Goal: Entertainment & Leisure: Consume media (video, audio)

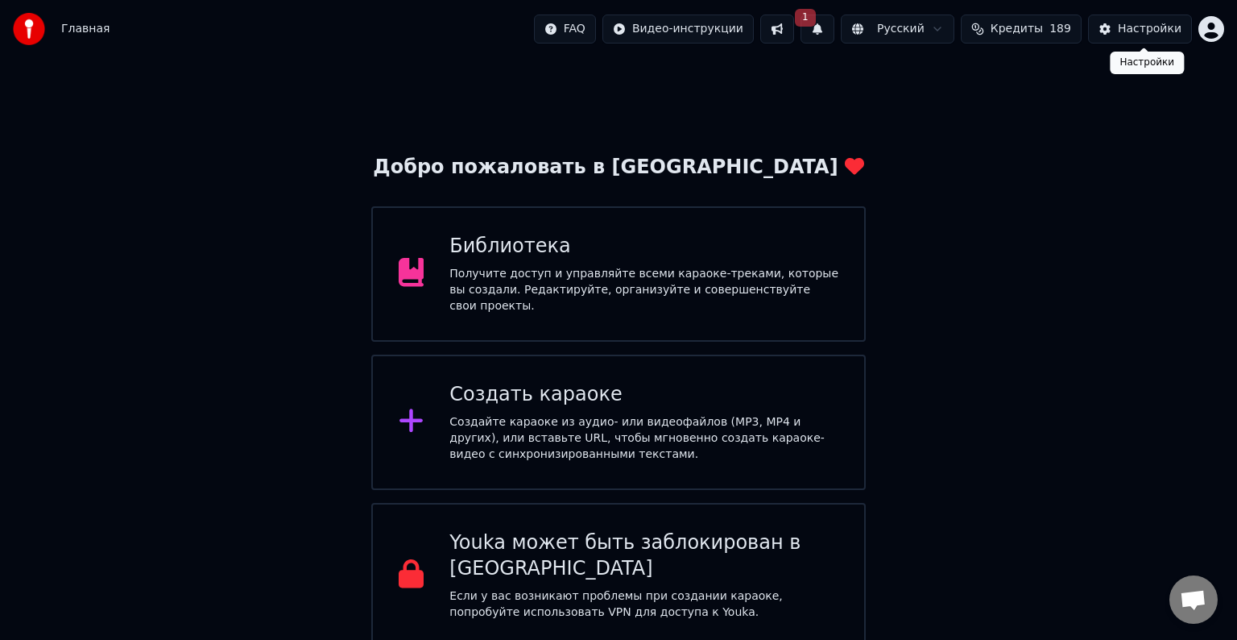
click at [1143, 27] on div "Настройки" at bounding box center [1150, 29] width 64 height 16
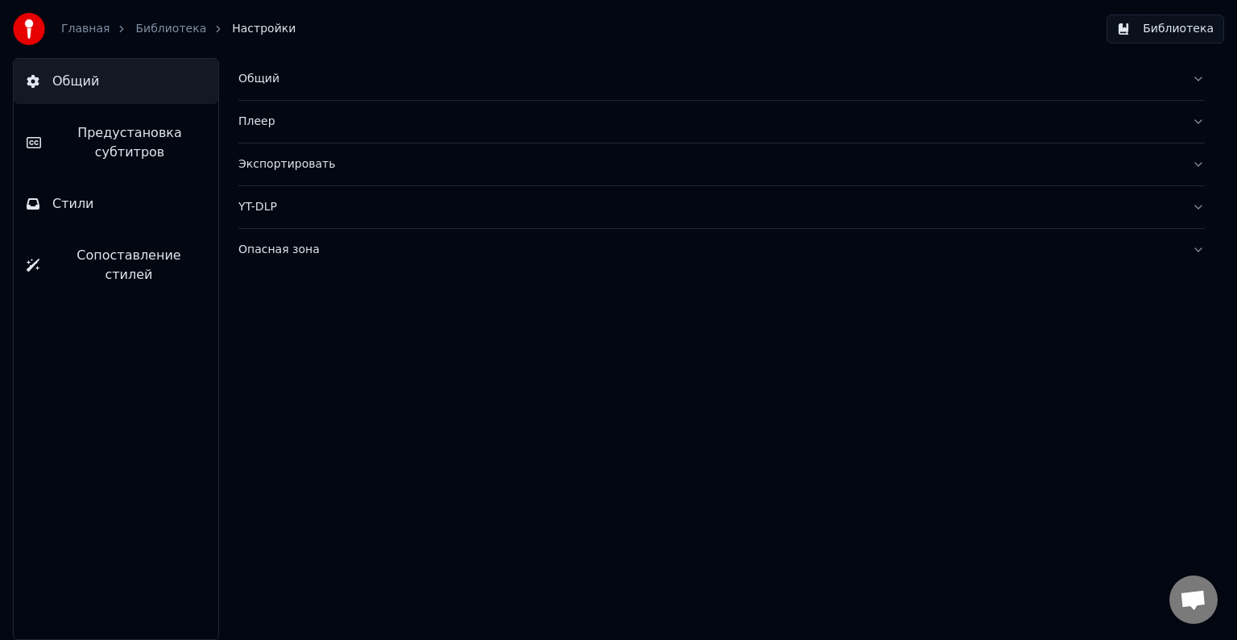
click at [169, 25] on link "Библиотека" at bounding box center [170, 29] width 71 height 16
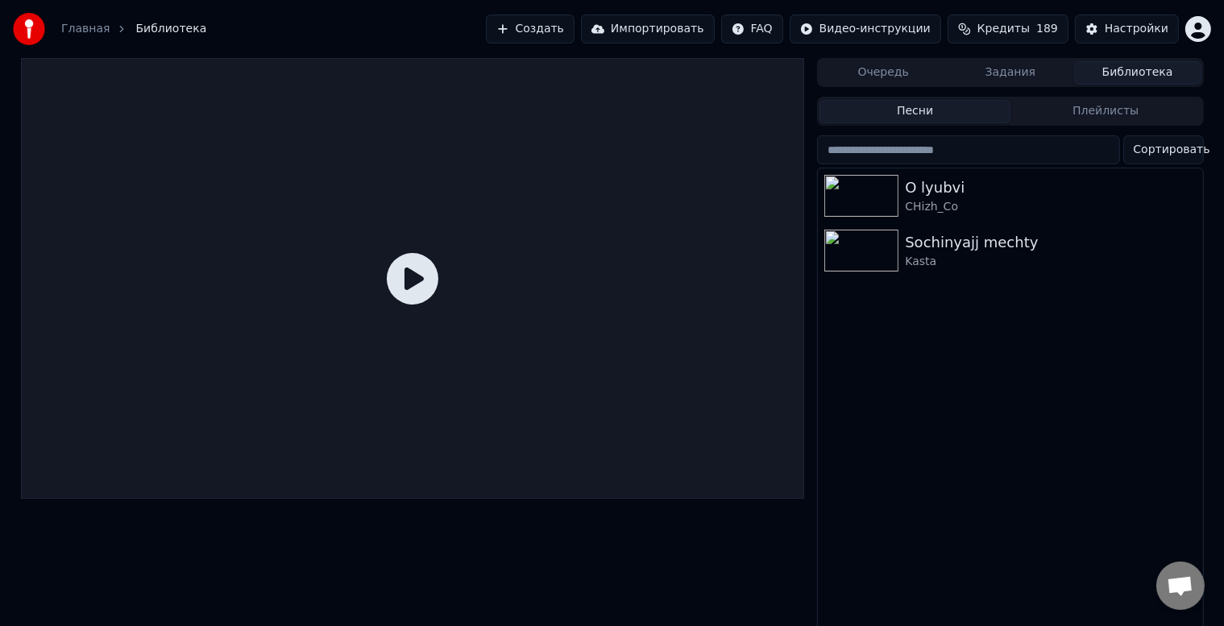
click at [700, 26] on button "Импортировать" at bounding box center [648, 29] width 134 height 29
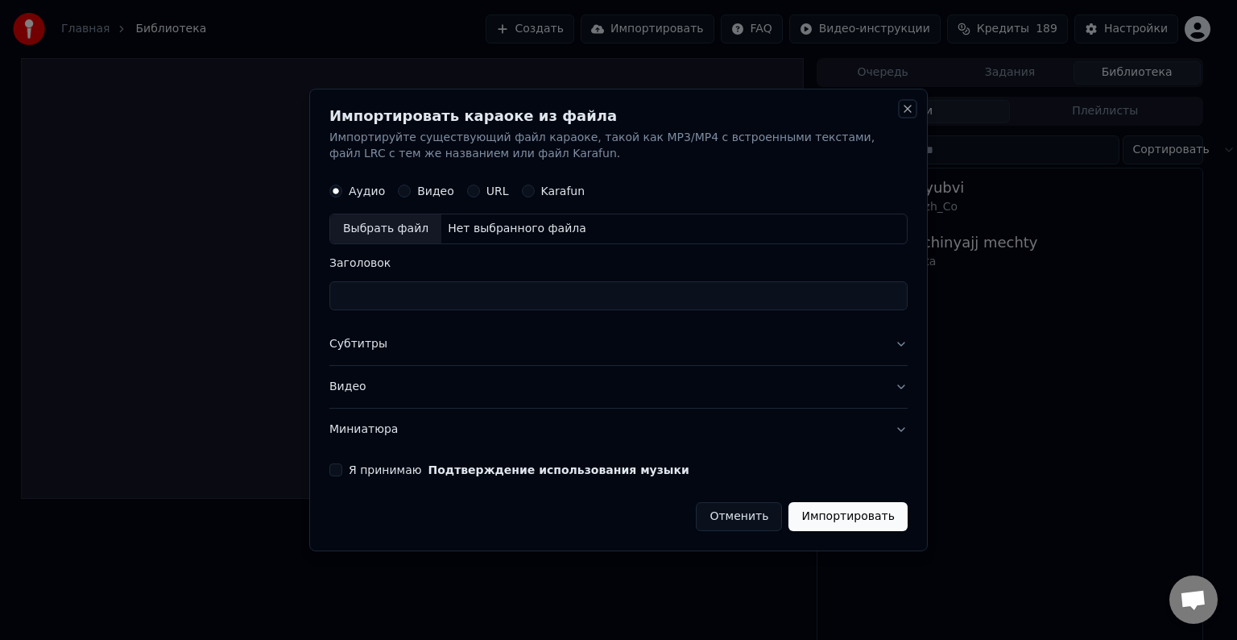
click at [907, 108] on button "Close" at bounding box center [907, 108] width 13 height 13
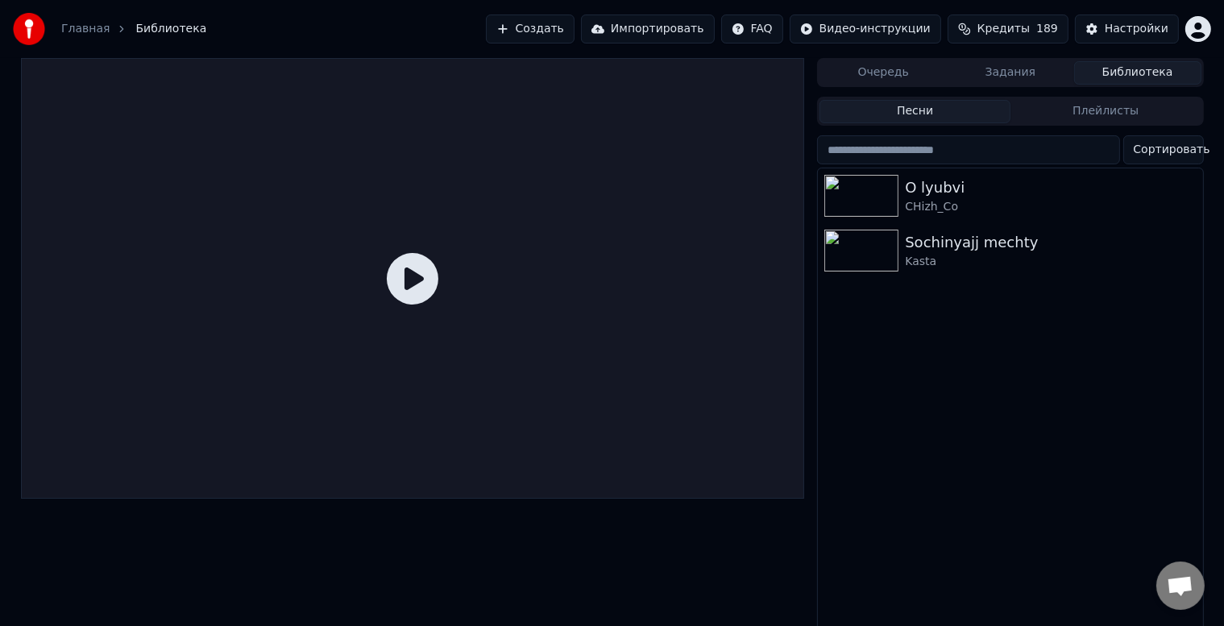
click at [101, 30] on link "Главная" at bounding box center [85, 29] width 48 height 16
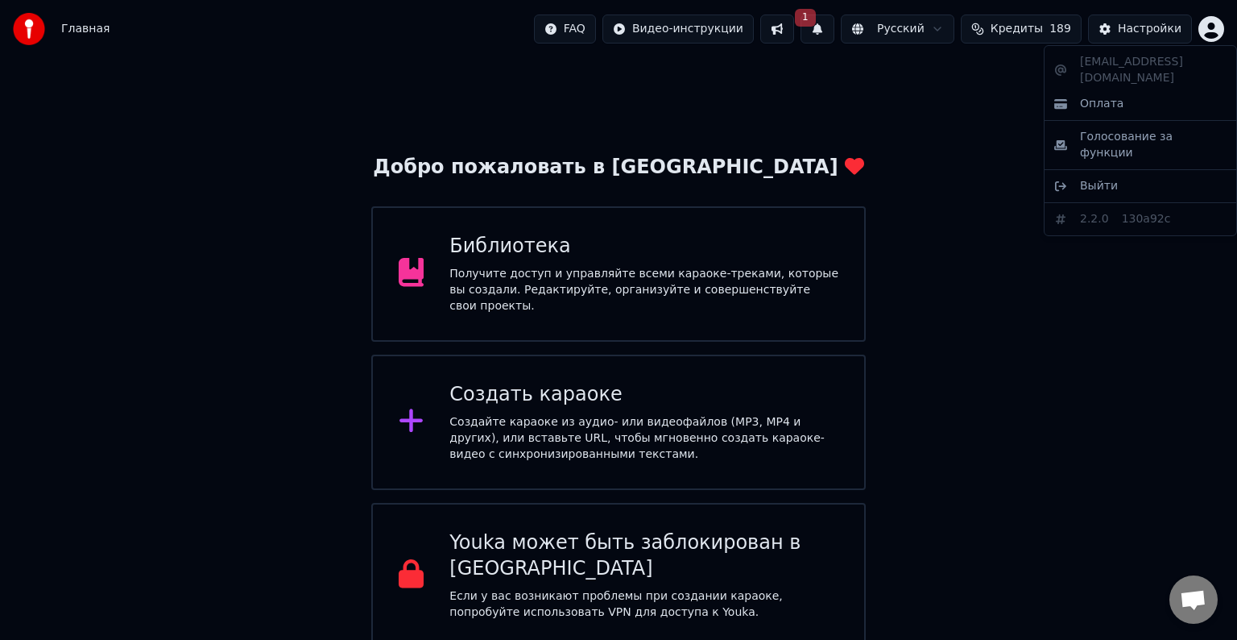
click at [1200, 30] on html "Главная FAQ Видео-инструкции 1 Русский Кредиты 189 Настройки Добро пожаловать в…" at bounding box center [618, 324] width 1237 height 648
click at [1150, 30] on html "Главная FAQ Видео-инструкции 1 Русский Кредиты 189 Настройки Добро пожаловать в…" at bounding box center [618, 324] width 1237 height 648
click at [1150, 30] on div "Настройки" at bounding box center [1150, 29] width 64 height 16
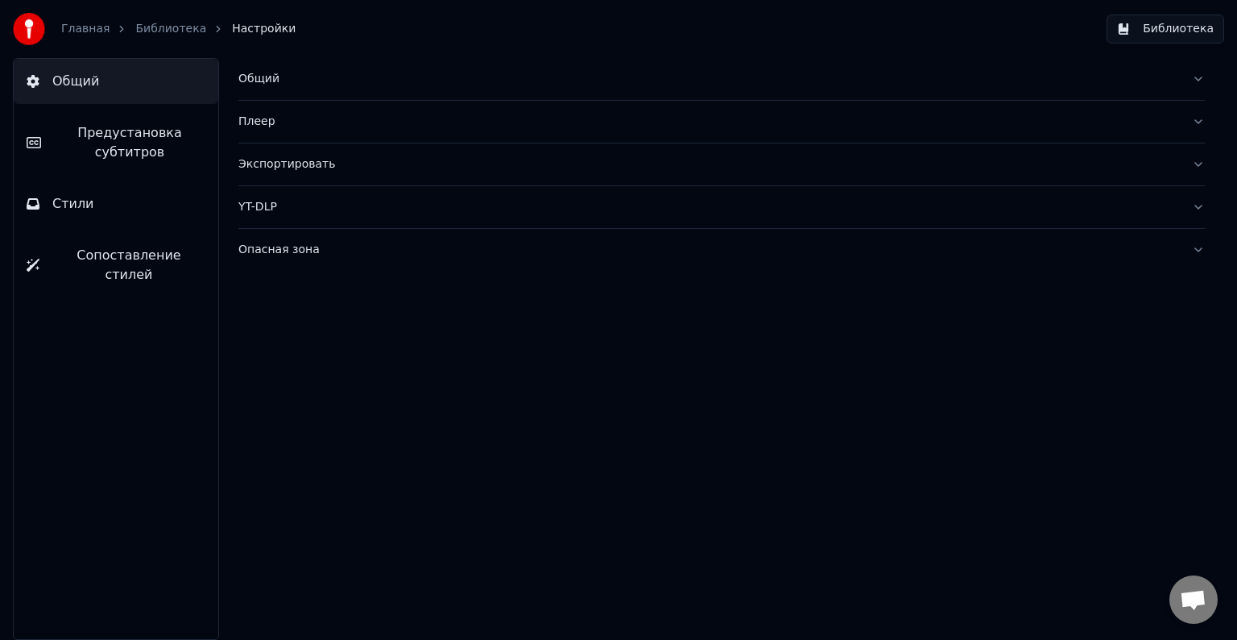
click at [100, 26] on link "Главная" at bounding box center [85, 29] width 48 height 16
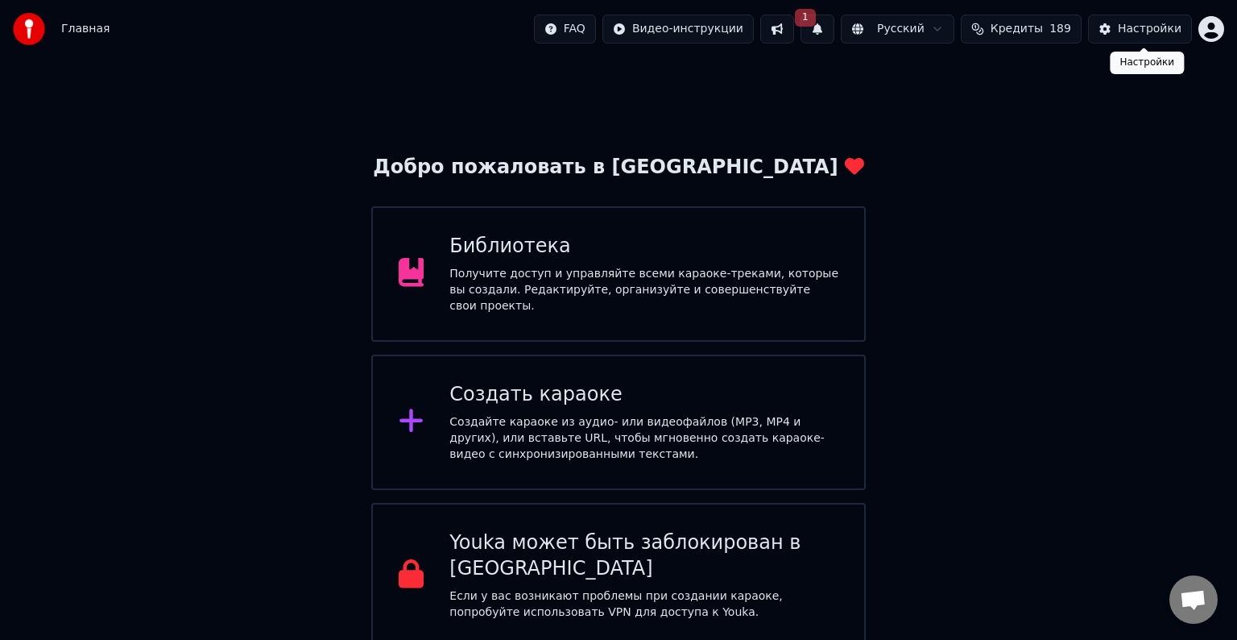
click at [1142, 25] on div "Настройки" at bounding box center [1150, 29] width 64 height 16
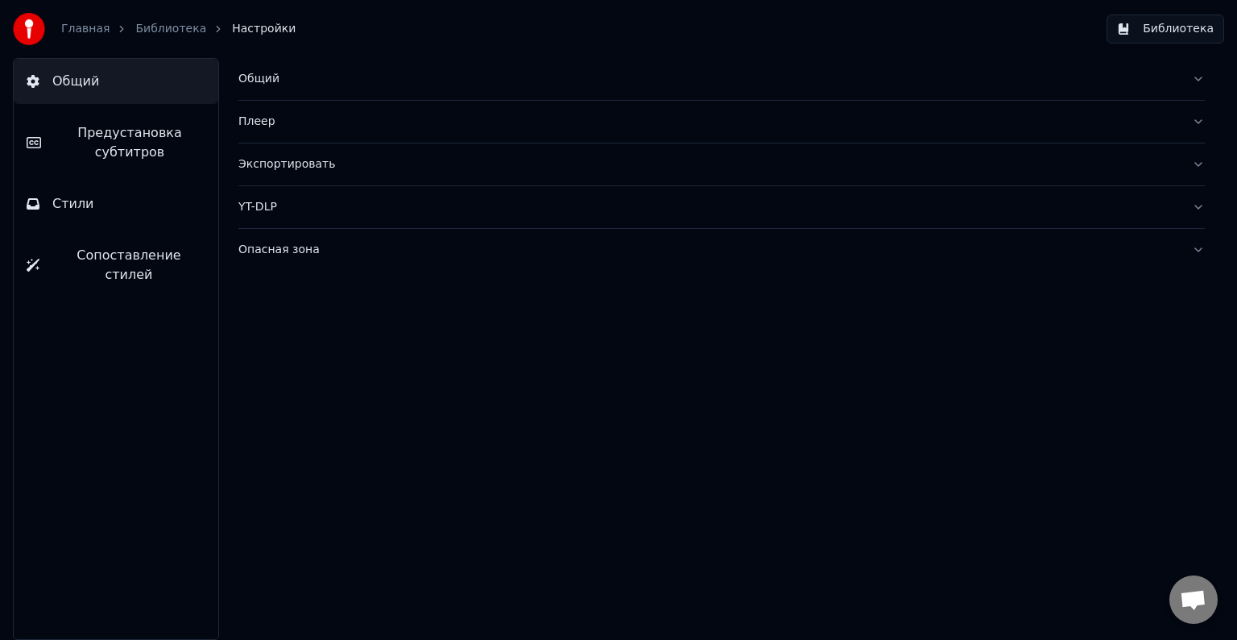
click at [93, 30] on link "Главная" at bounding box center [85, 29] width 48 height 16
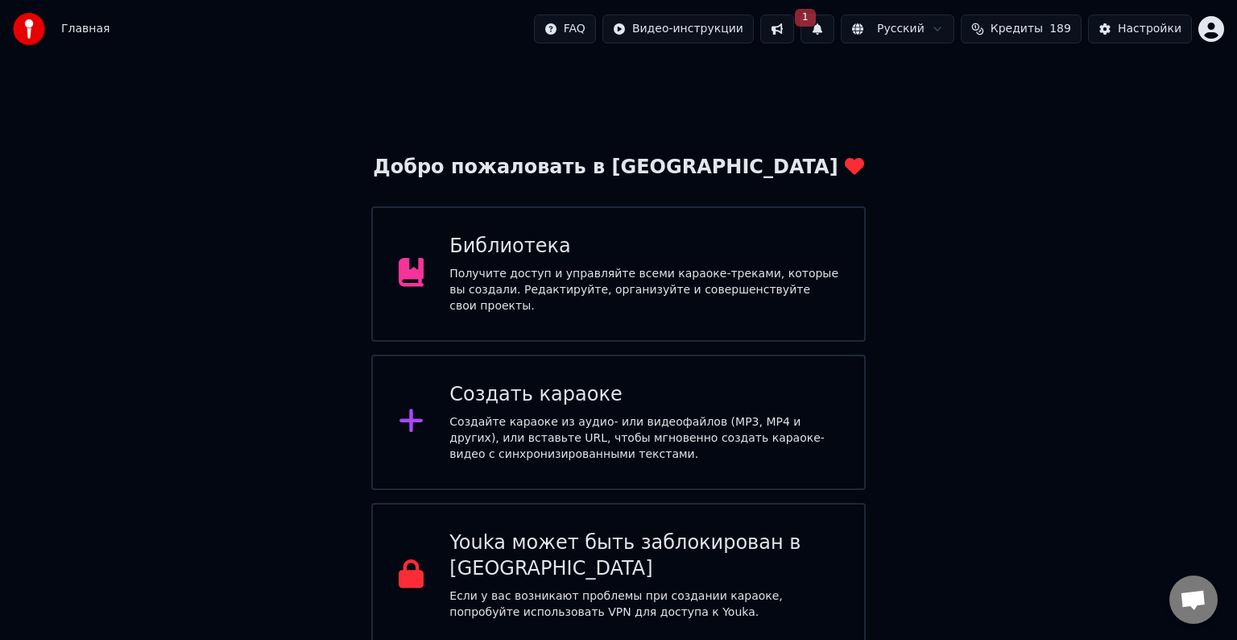
click at [1209, 31] on html "Главная FAQ Видео-инструкции 1 Русский Кредиты 189 Настройки Добро пожаловать в…" at bounding box center [618, 324] width 1237 height 648
click at [1062, 238] on html "Главная FAQ Видео-инструкции 1 Русский Кредиты 189 Настройки Добро пожаловать в…" at bounding box center [618, 324] width 1237 height 648
click at [698, 23] on html "Главная FAQ Видео-инструкции 1 Русский Кредиты 189 Настройки Добро пожаловать в…" at bounding box center [618, 324] width 1237 height 648
click at [595, 30] on html "Главная FAQ Видео-инструкции 1 Русский Кредиты 189 Настройки Добро пожаловать в…" at bounding box center [618, 324] width 1237 height 648
click at [646, 303] on div "Библиотека Получите доступ и управляйте всеми караоке-треками, которые вы созда…" at bounding box center [618, 273] width 495 height 135
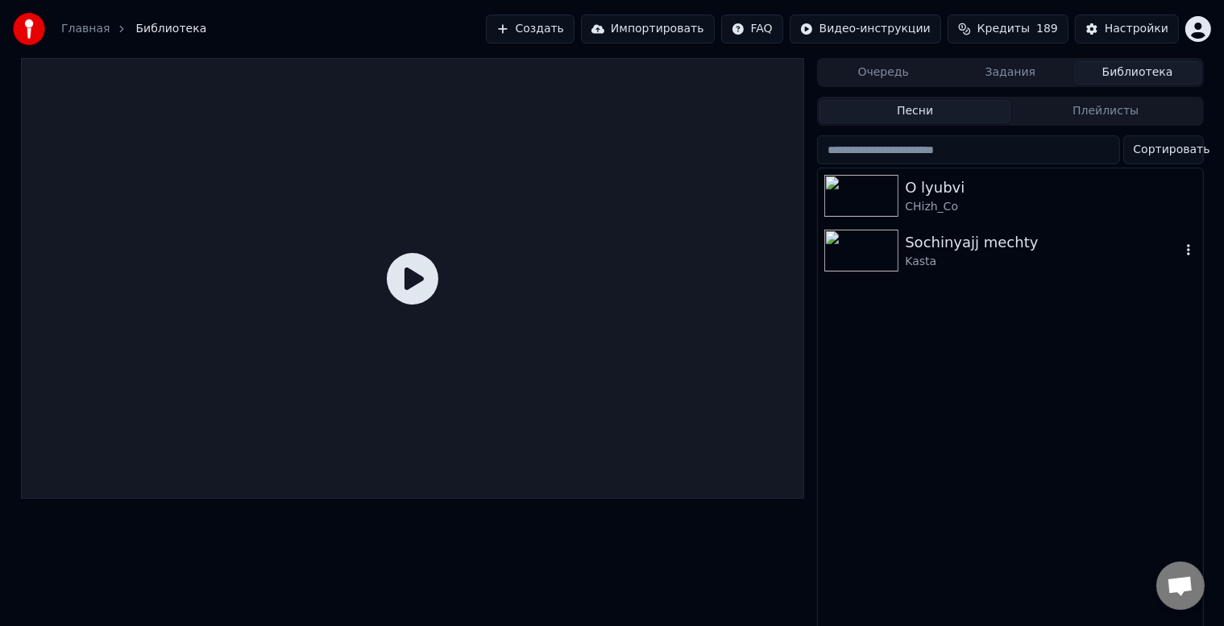
click at [876, 247] on img at bounding box center [861, 251] width 74 height 42
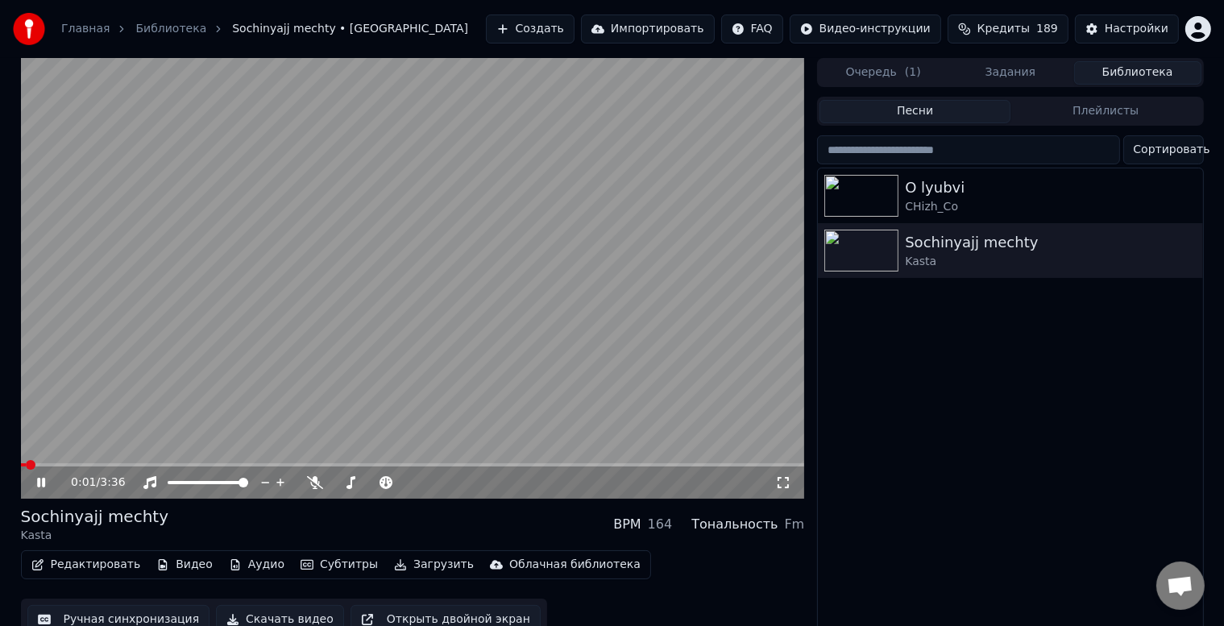
click at [44, 482] on icon at bounding box center [41, 483] width 8 height 10
click at [864, 200] on img at bounding box center [861, 196] width 74 height 42
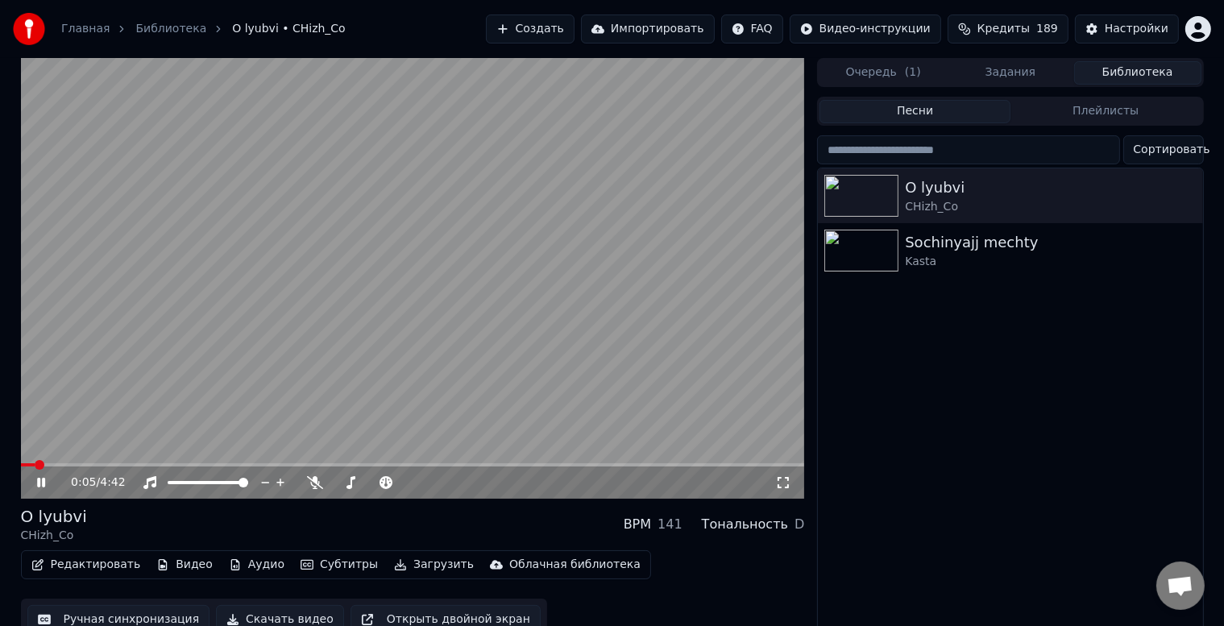
click at [41, 484] on icon at bounding box center [53, 482] width 38 height 13
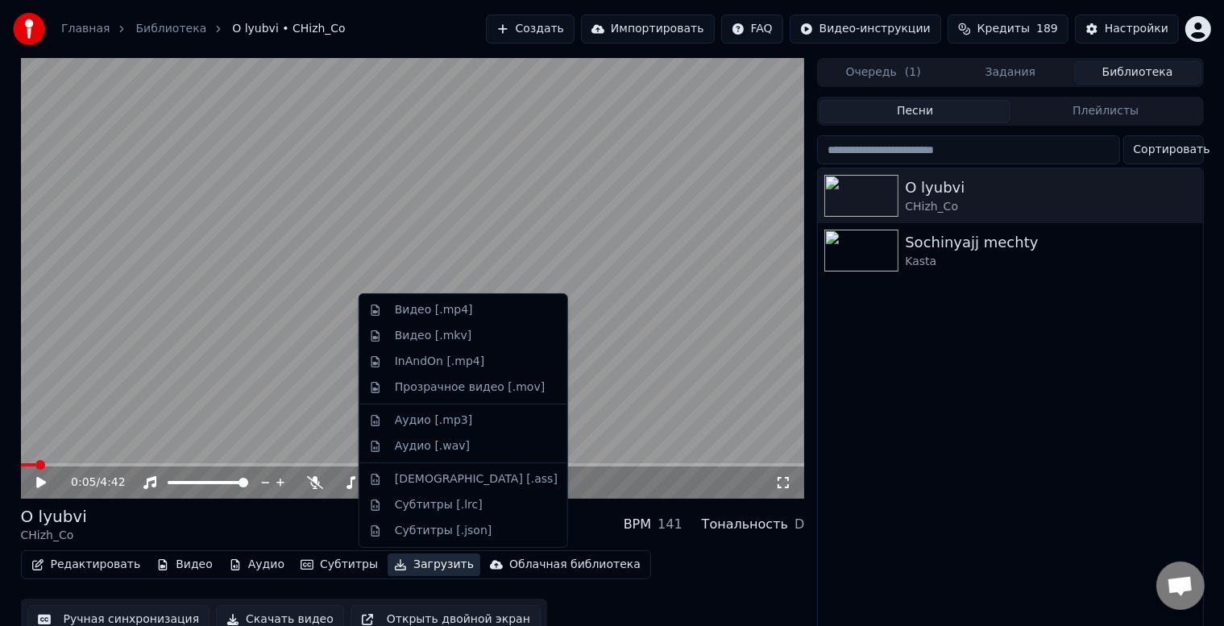
click at [387, 564] on button "Загрузить" at bounding box center [433, 564] width 93 height 23
click at [415, 570] on button "Загрузить" at bounding box center [433, 564] width 93 height 23
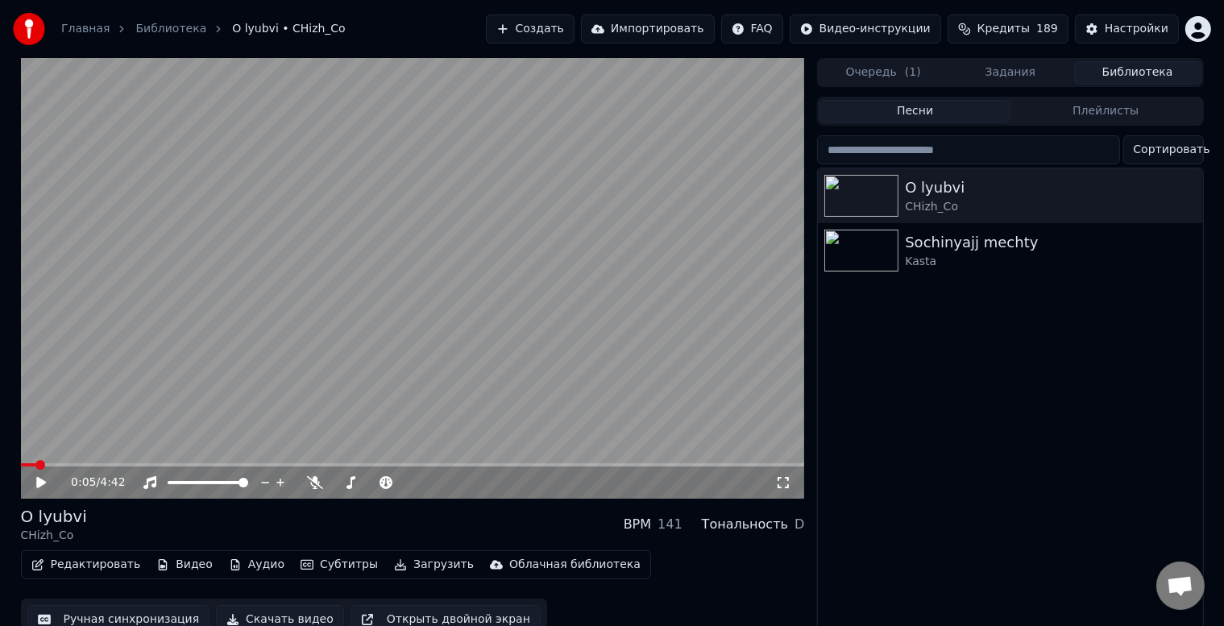
click at [415, 570] on button "Загрузить" at bounding box center [433, 564] width 93 height 23
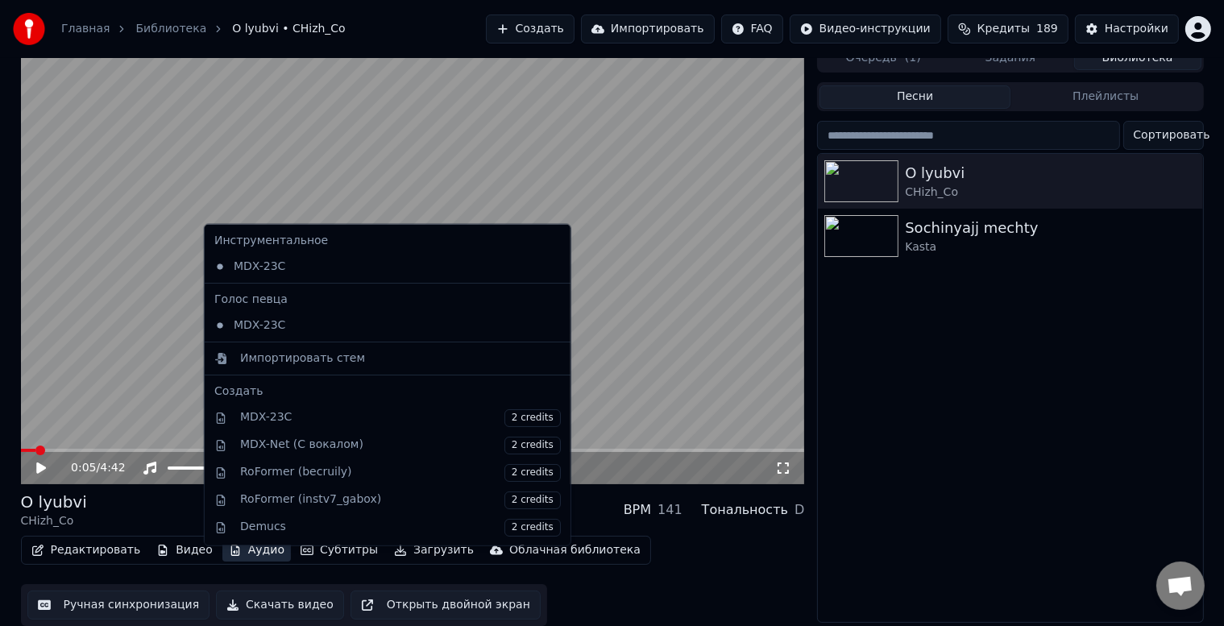
scroll to position [21, 0]
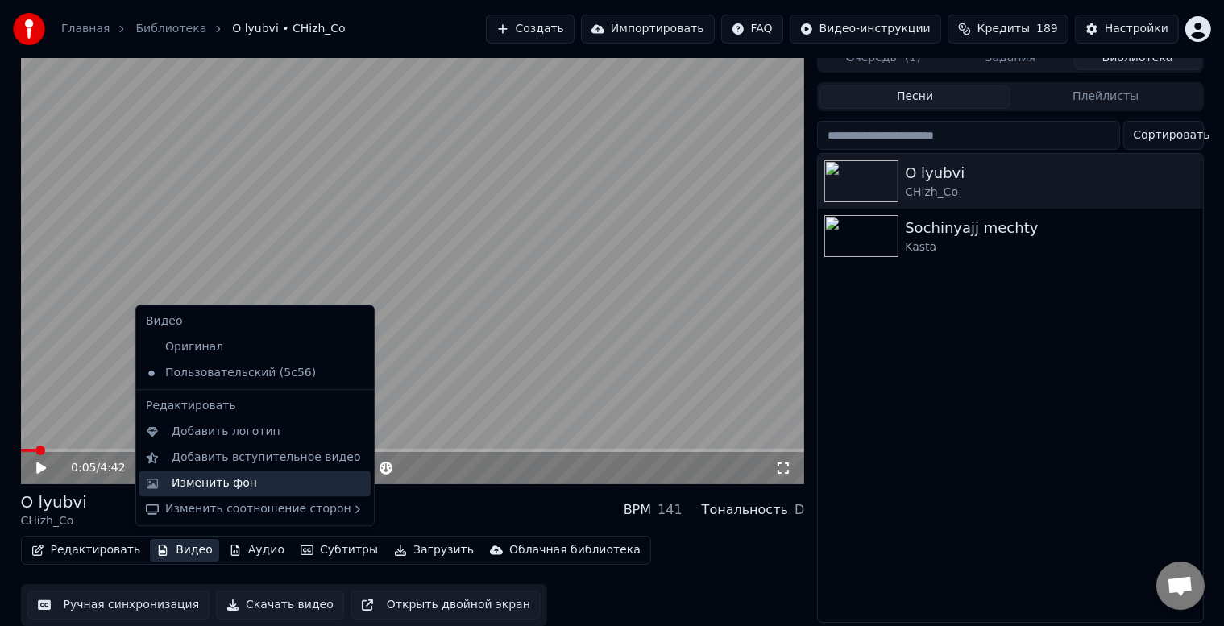
click at [196, 480] on div "Изменить фон" at bounding box center [214, 483] width 85 height 16
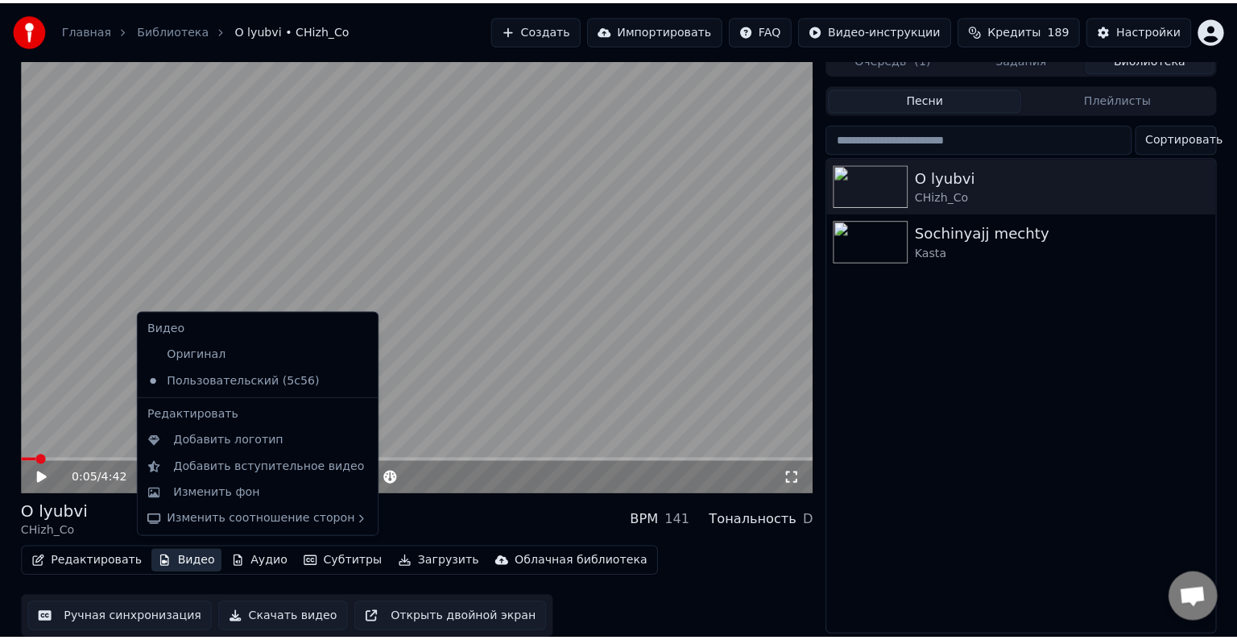
scroll to position [7, 0]
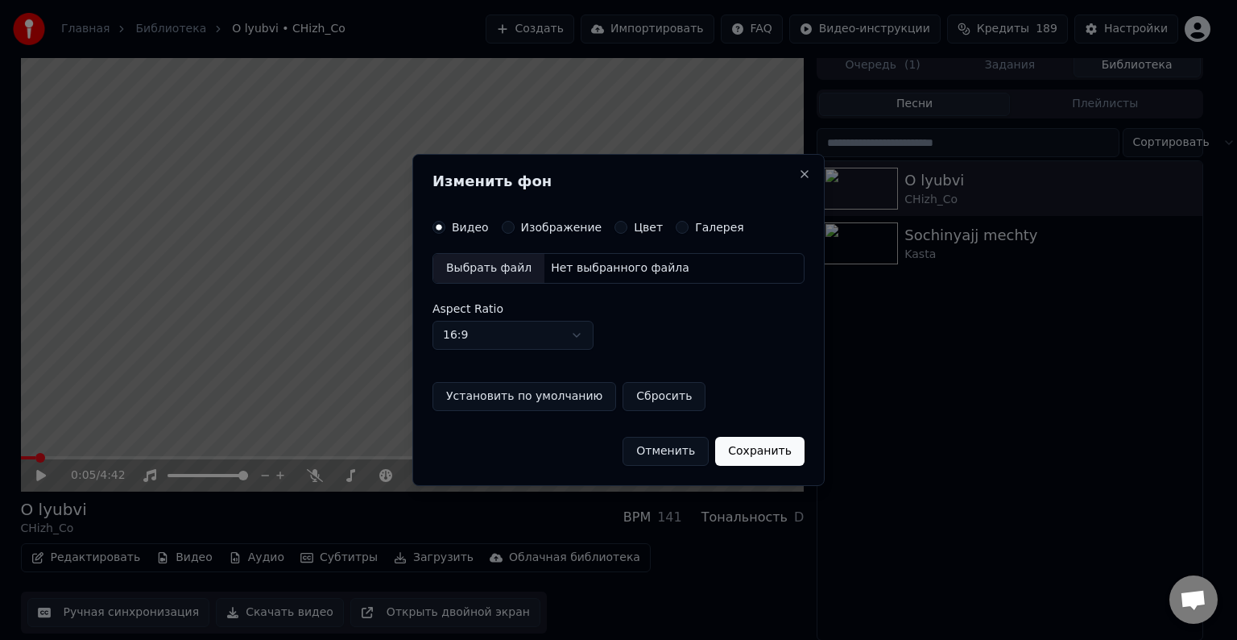
click at [543, 222] on label "Изображение" at bounding box center [561, 227] width 81 height 11
click at [515, 222] on button "Изображение" at bounding box center [508, 227] width 13 height 13
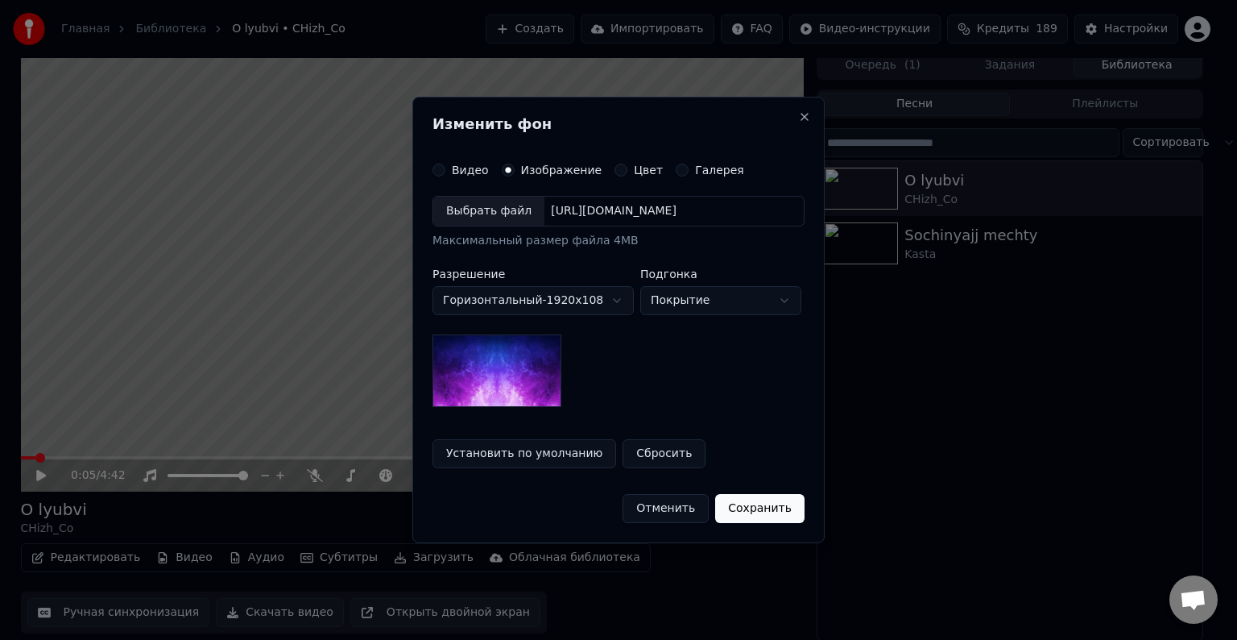
click at [517, 206] on div "Выбрать файл" at bounding box center [488, 211] width 111 height 29
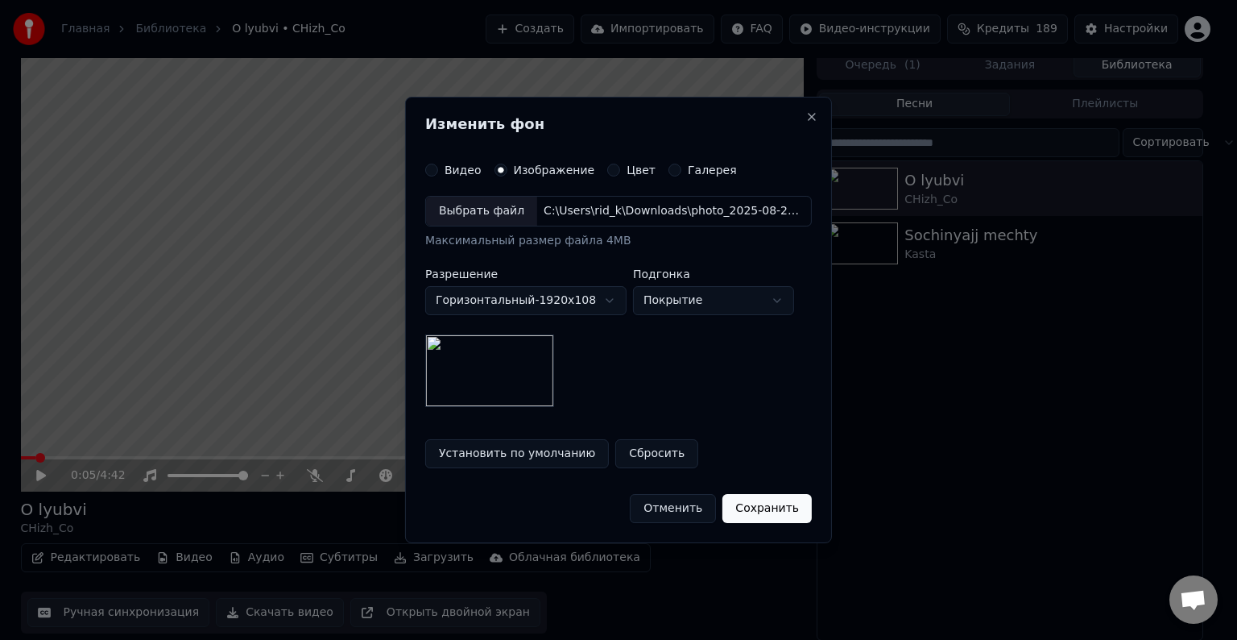
click at [772, 515] on button "Сохранить" at bounding box center [767, 508] width 89 height 29
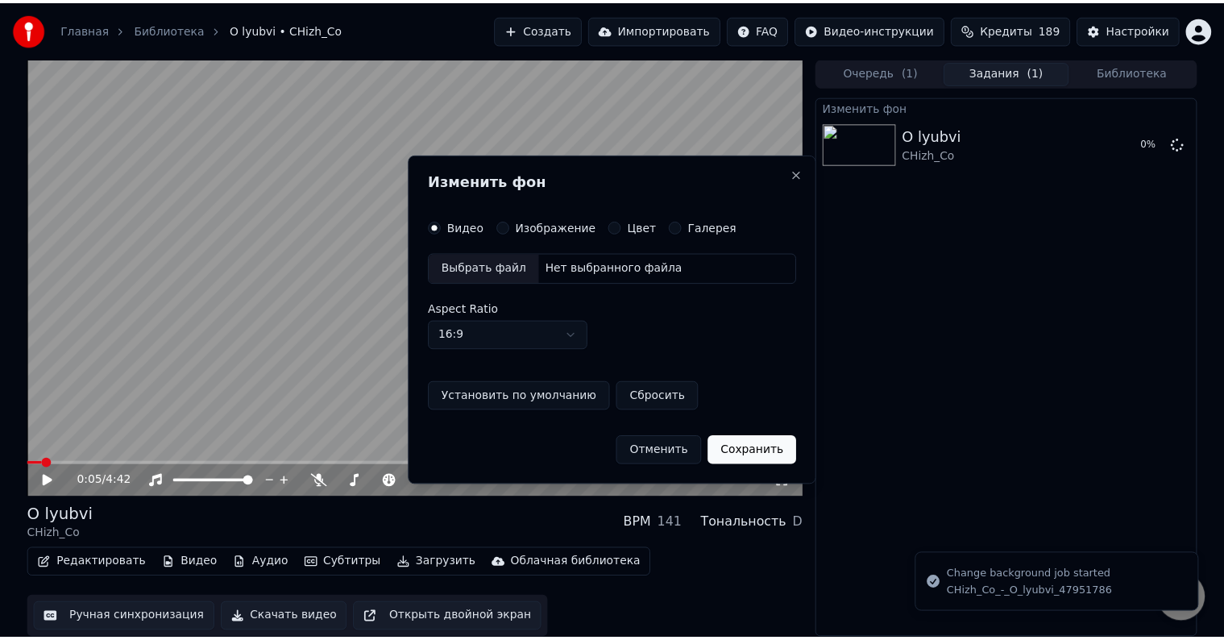
scroll to position [1, 0]
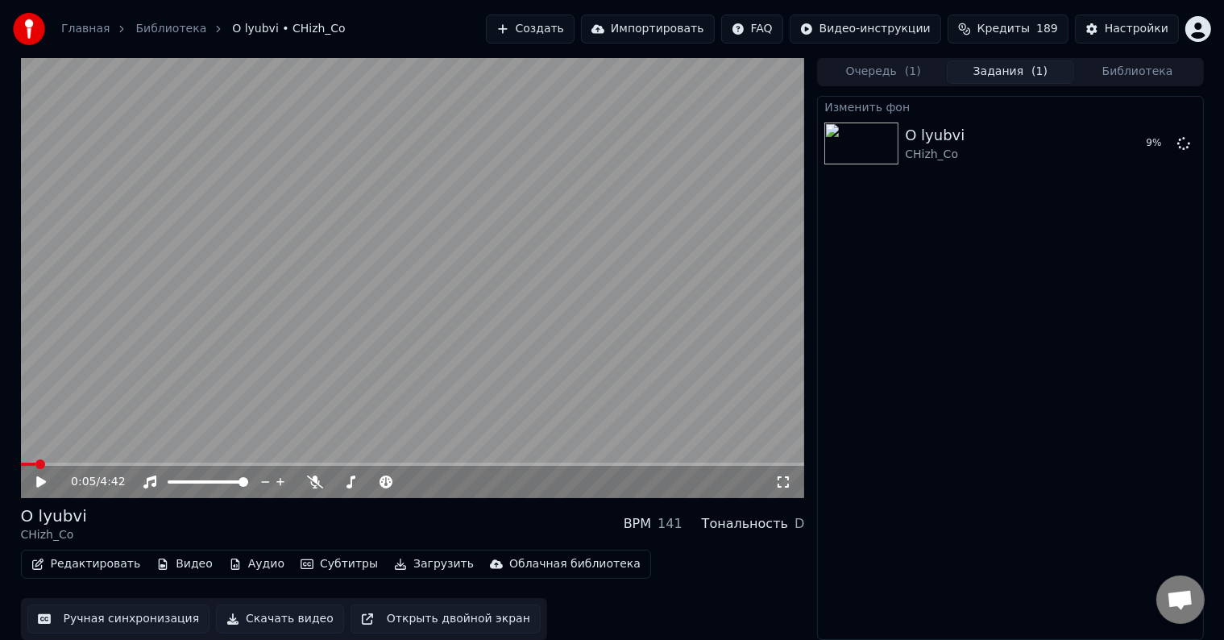
click at [41, 480] on icon at bounding box center [41, 481] width 10 height 11
click at [41, 480] on icon at bounding box center [53, 481] width 38 height 13
click at [1134, 148] on button "Воспроизвести" at bounding box center [1112, 143] width 117 height 29
click at [42, 481] on icon at bounding box center [41, 482] width 8 height 10
click at [574, 28] on button "Создать" at bounding box center [530, 29] width 89 height 29
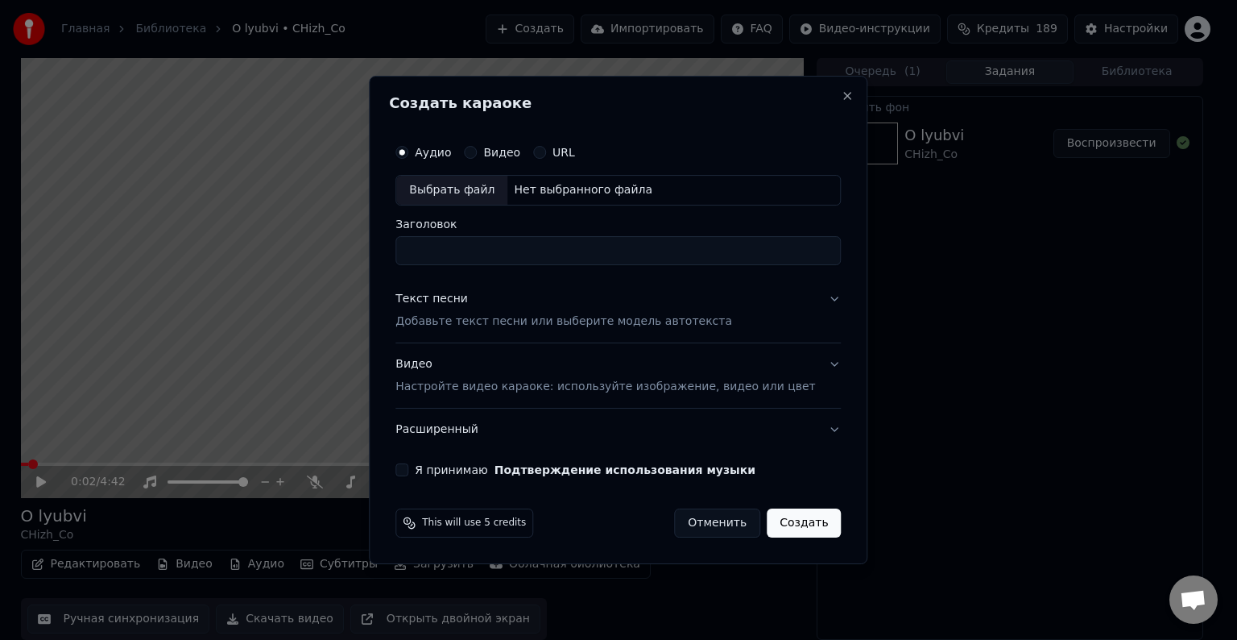
click at [706, 522] on button "Отменить" at bounding box center [717, 522] width 86 height 29
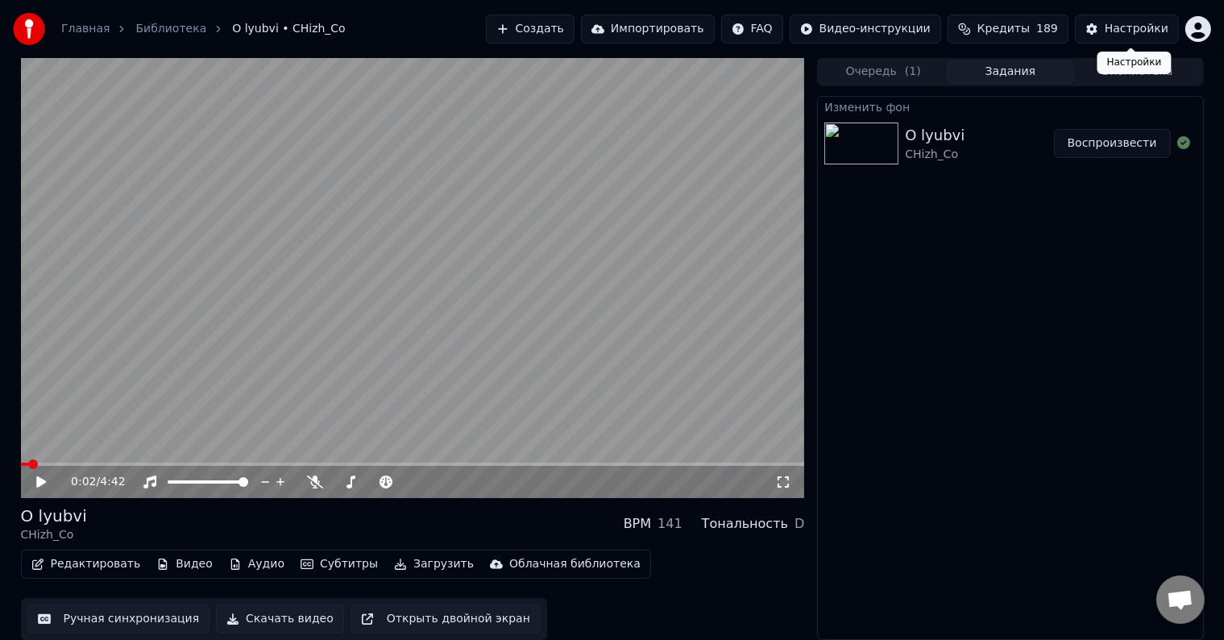
click at [1113, 34] on div "Настройки" at bounding box center [1136, 29] width 64 height 16
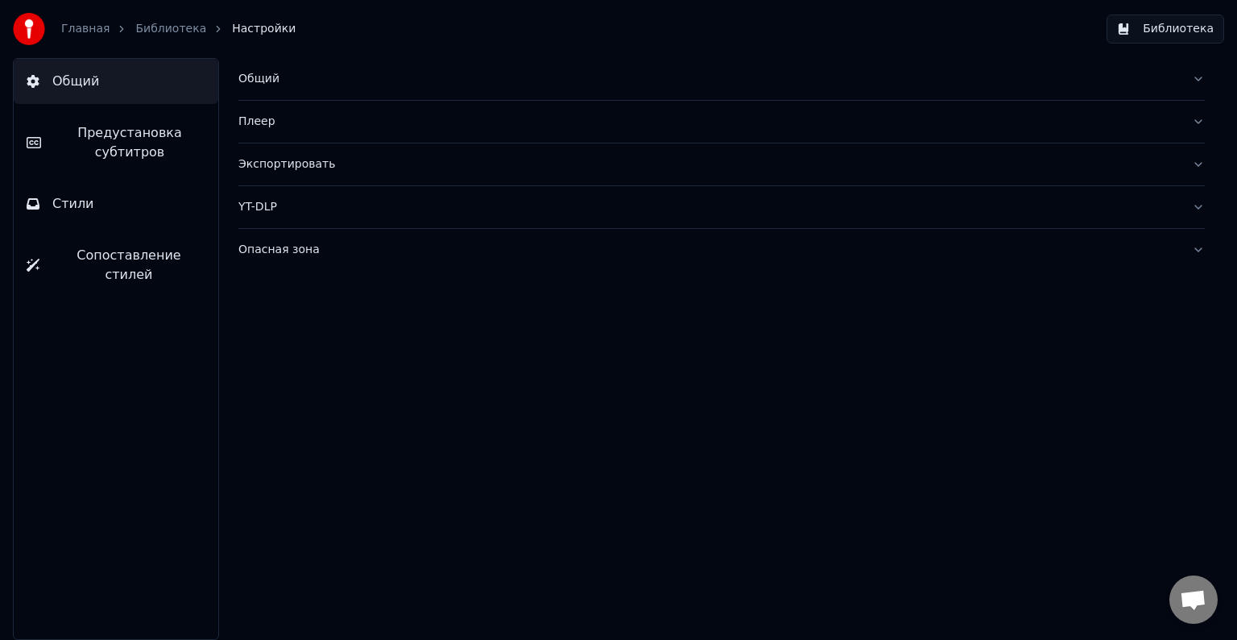
click at [90, 32] on link "Главная" at bounding box center [85, 29] width 48 height 16
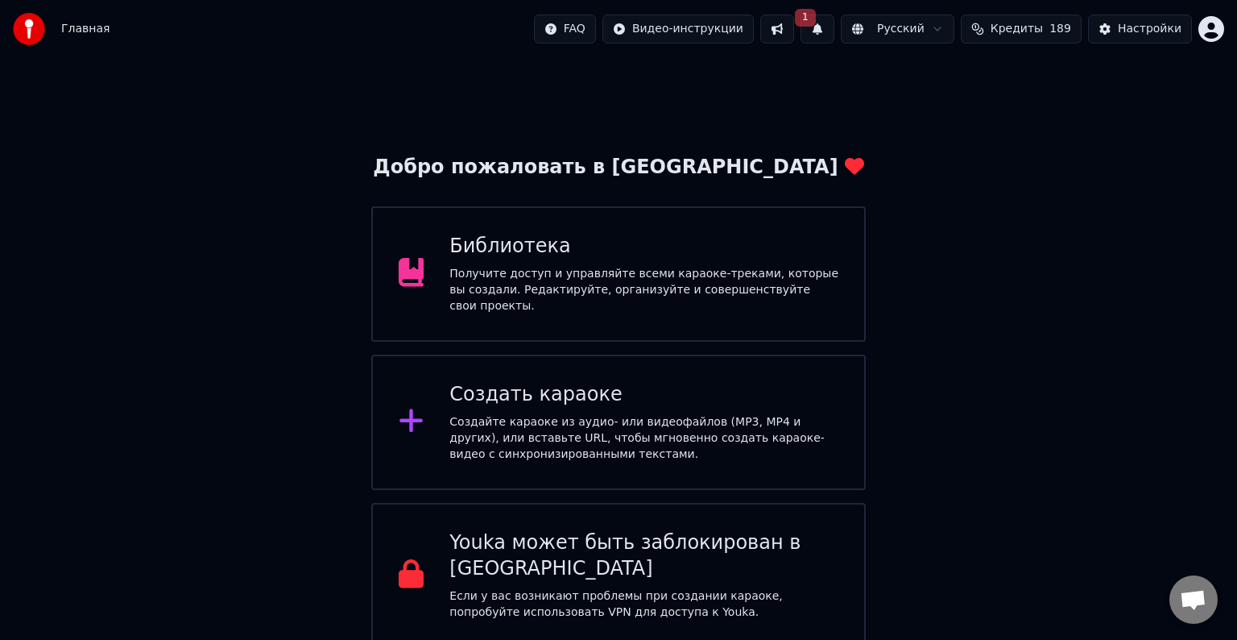
click at [92, 31] on span "Главная" at bounding box center [85, 29] width 48 height 16
click at [612, 272] on div "Получите доступ и управляйте всеми караоке-треками, которые вы создали. Редакти…" at bounding box center [644, 290] width 389 height 48
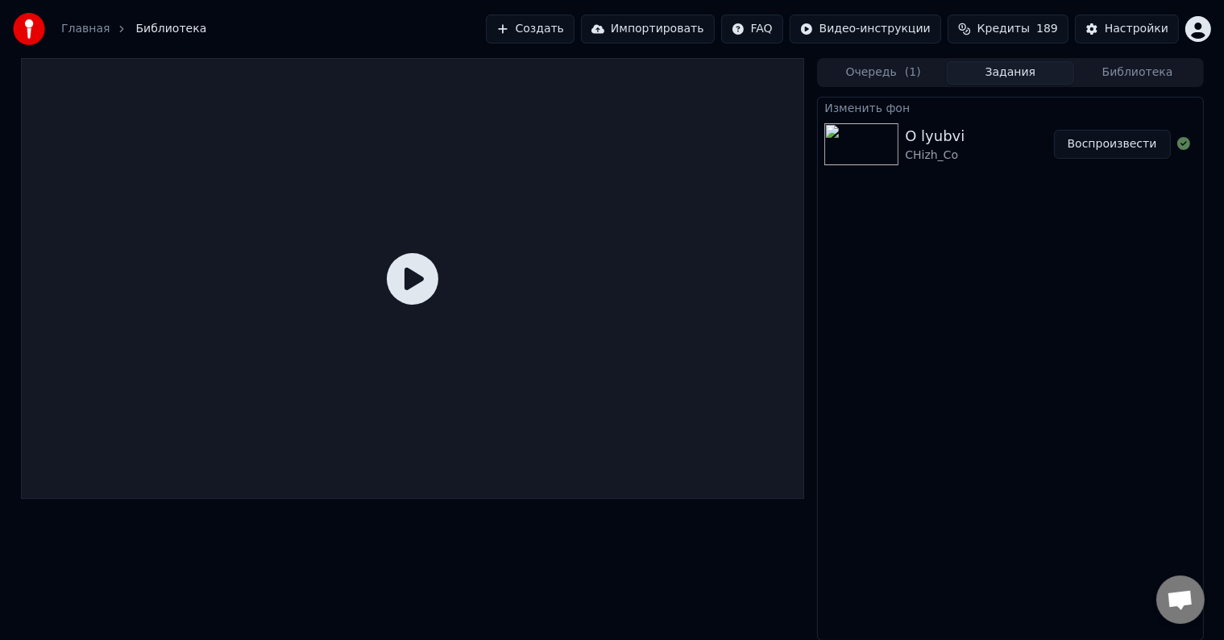
click at [574, 21] on button "Создать" at bounding box center [530, 29] width 89 height 29
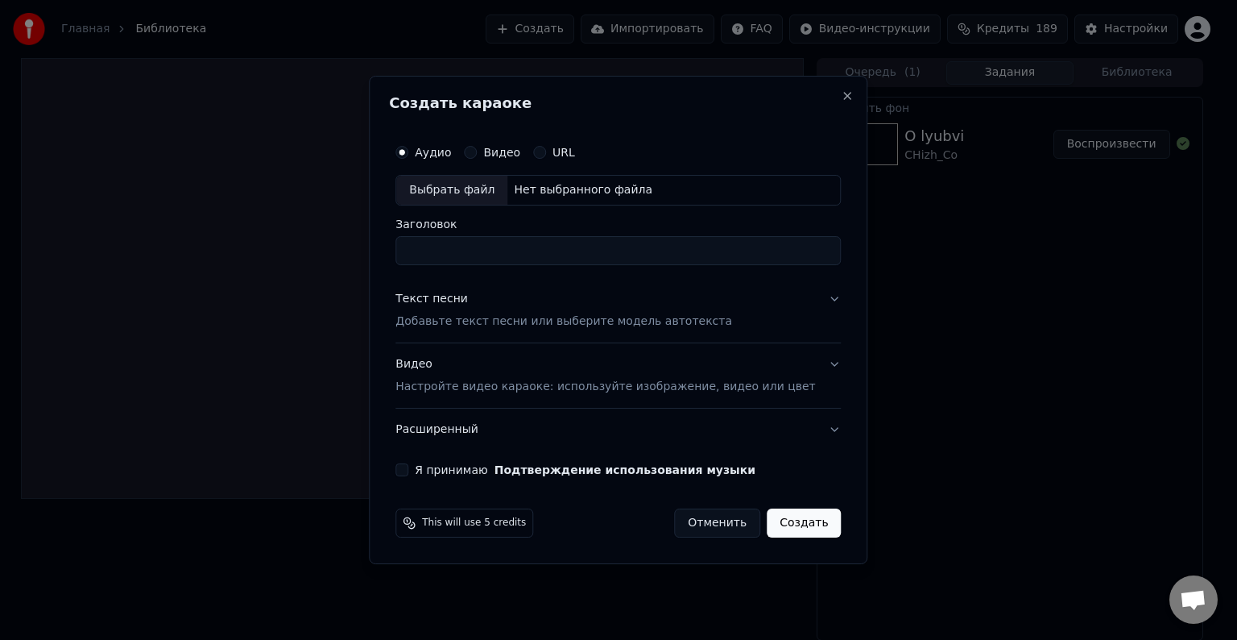
click at [696, 520] on button "Отменить" at bounding box center [717, 522] width 86 height 29
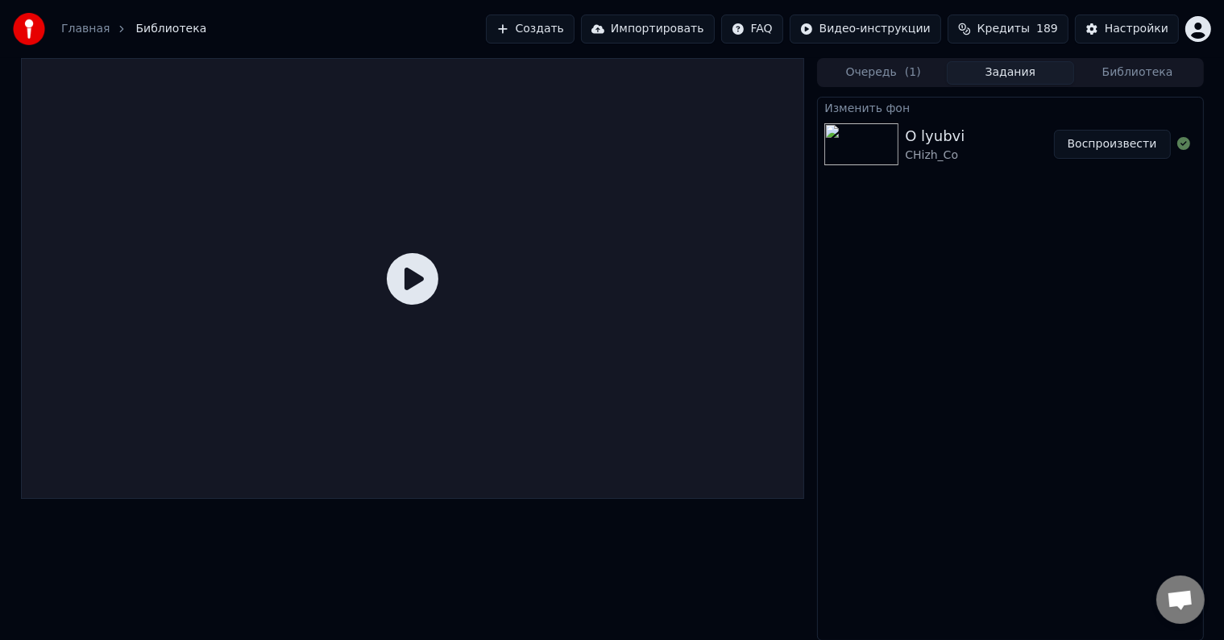
click at [84, 26] on link "Главная" at bounding box center [85, 29] width 48 height 16
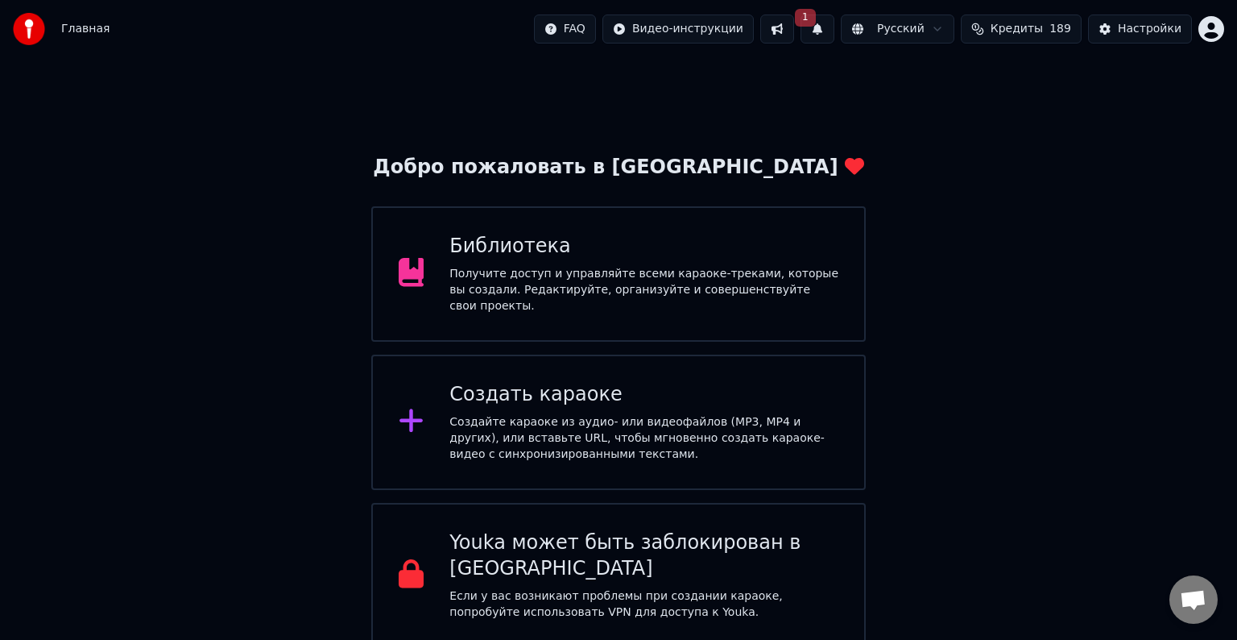
click at [559, 300] on div "Получите доступ и управляйте всеми караоке-треками, которые вы создали. Редакти…" at bounding box center [644, 290] width 389 height 48
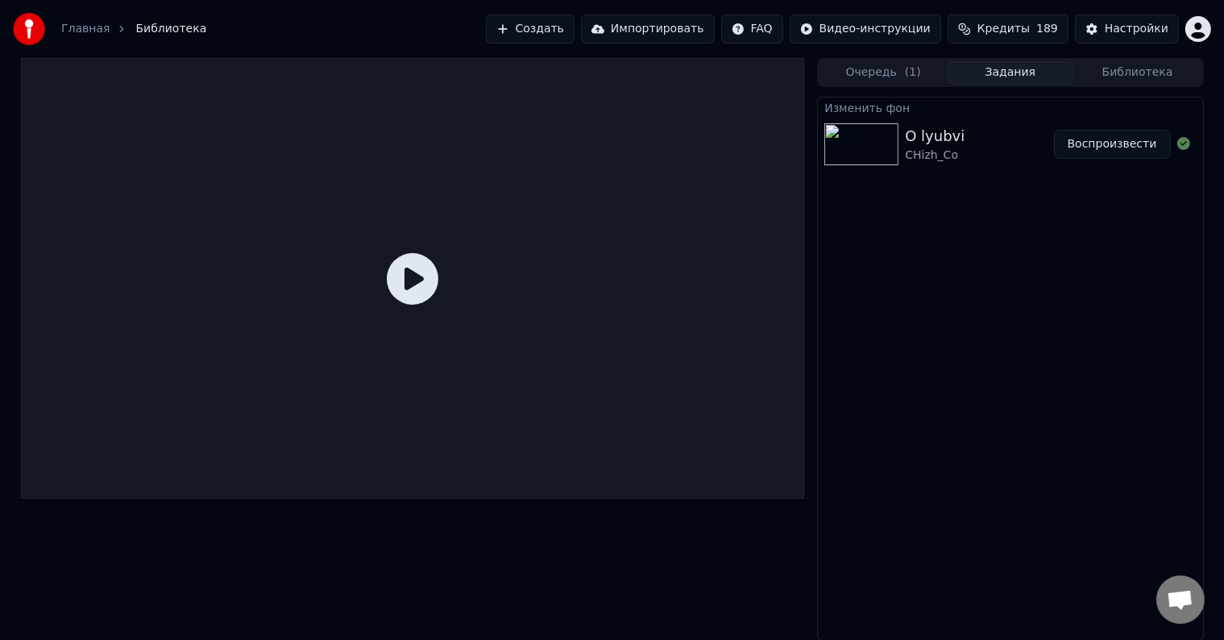
click at [960, 143] on div "O lyubvi CHizh_Co" at bounding box center [979, 144] width 148 height 39
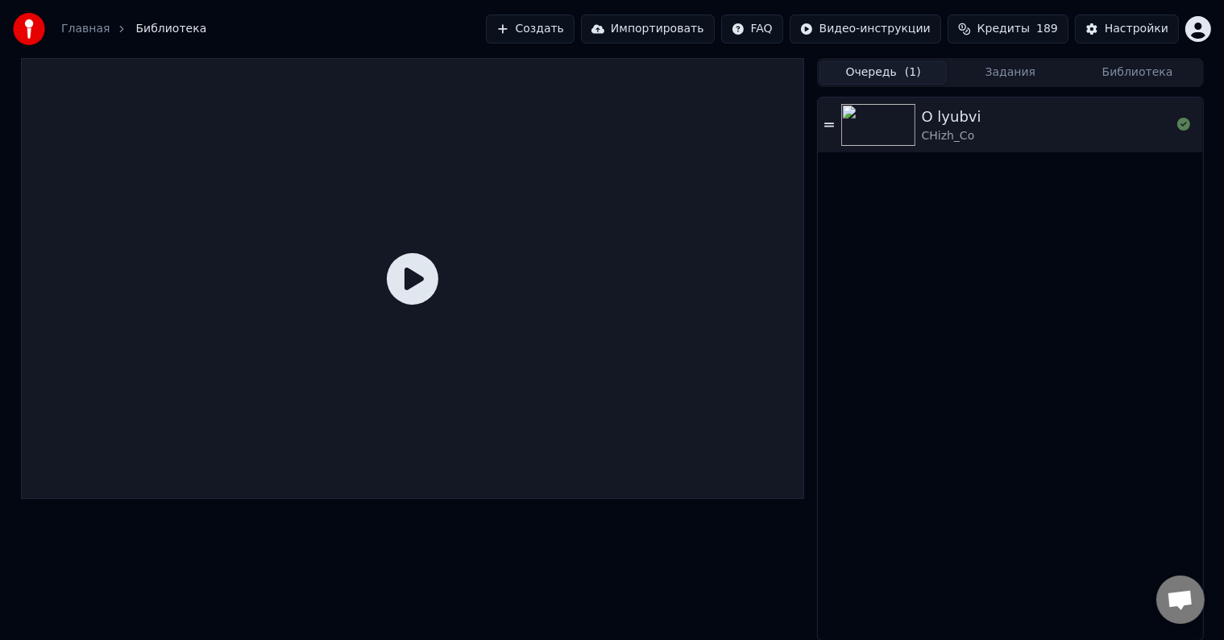
click at [912, 71] on span "( 1 )" at bounding box center [913, 72] width 16 height 16
click at [1139, 76] on button "Библиотека" at bounding box center [1137, 72] width 127 height 23
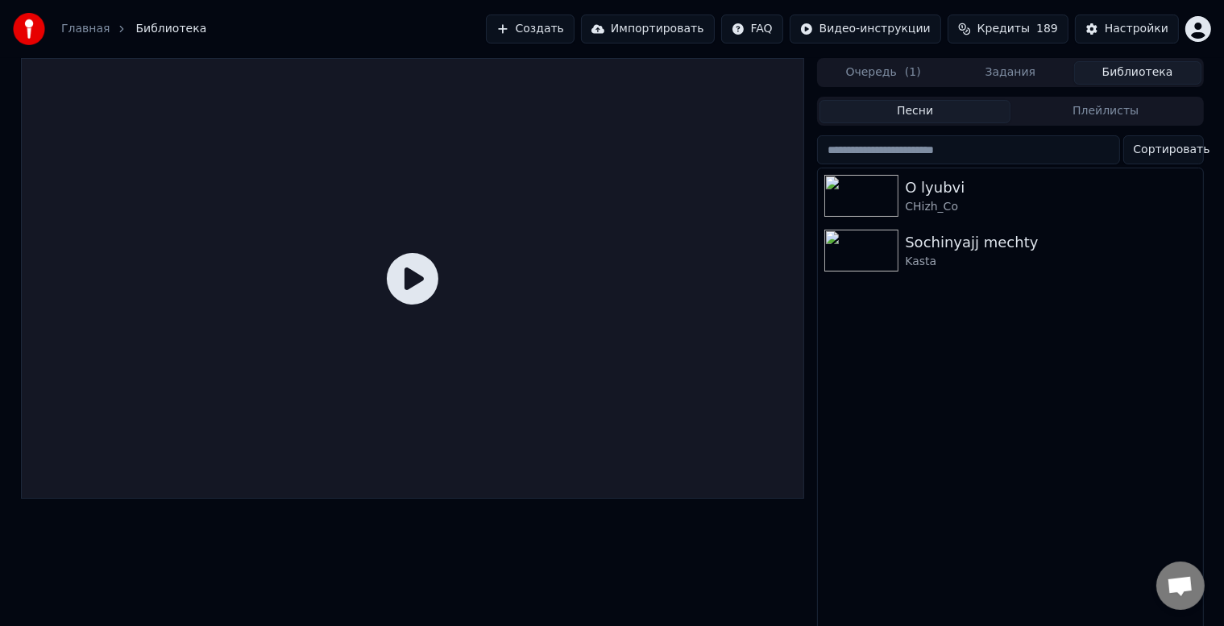
click at [82, 29] on link "Главная" at bounding box center [85, 29] width 48 height 16
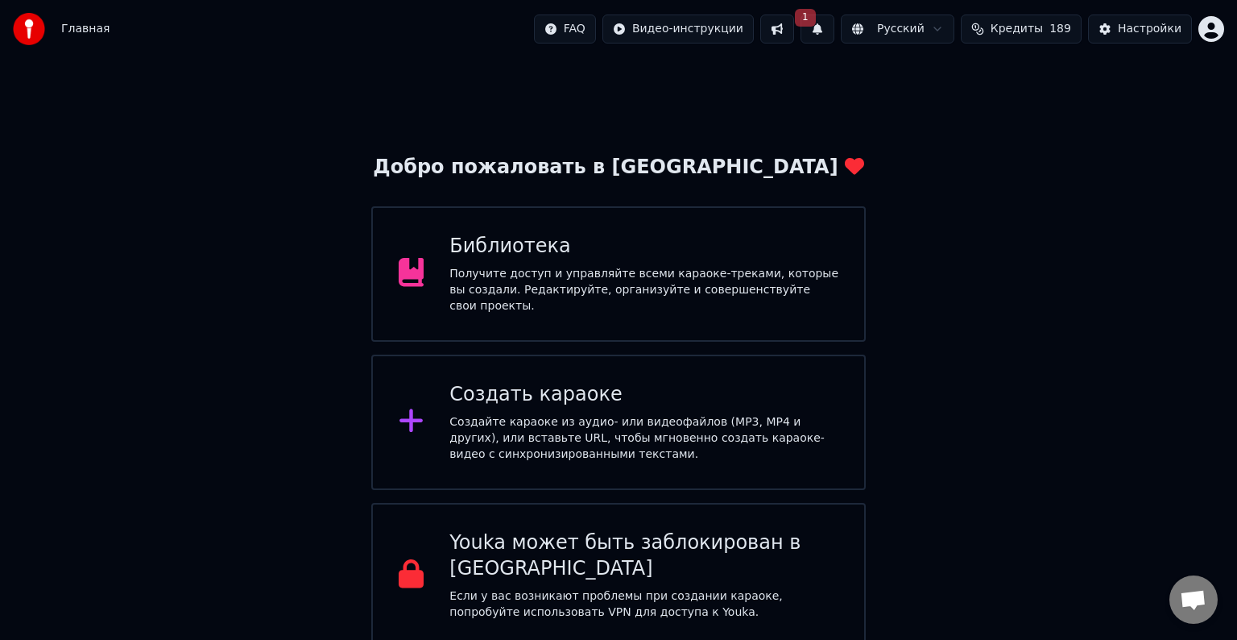
click at [703, 224] on div "Библиотека Получите доступ и управляйте всеми караоке-треками, которые вы созда…" at bounding box center [618, 273] width 495 height 135
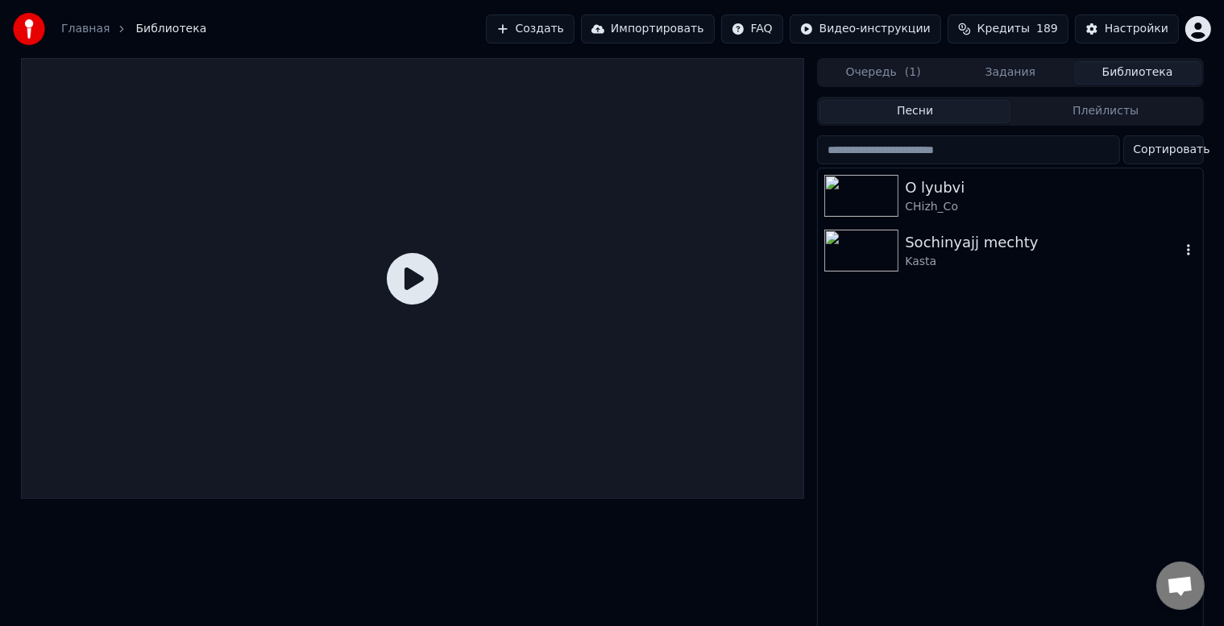
click at [938, 255] on div "Kasta" at bounding box center [1042, 262] width 275 height 16
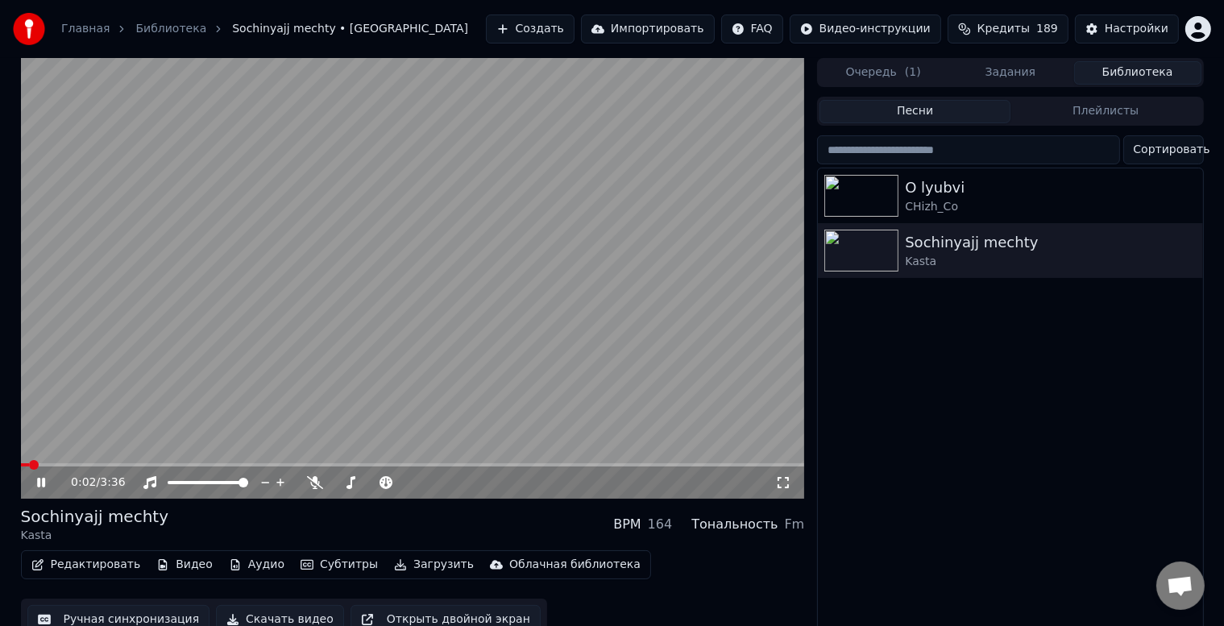
click at [39, 486] on icon at bounding box center [41, 483] width 8 height 10
click at [77, 566] on button "Редактировать" at bounding box center [86, 564] width 122 height 23
click at [90, 31] on link "Главная" at bounding box center [85, 29] width 48 height 16
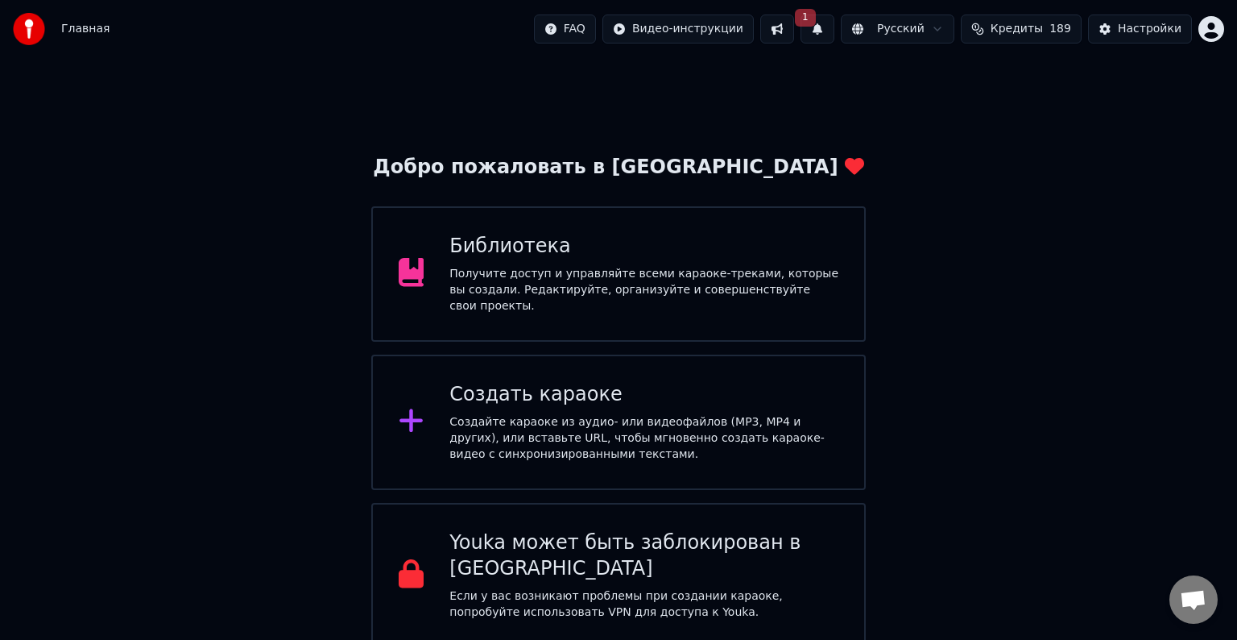
click at [595, 252] on div "Библиотека" at bounding box center [644, 247] width 389 height 26
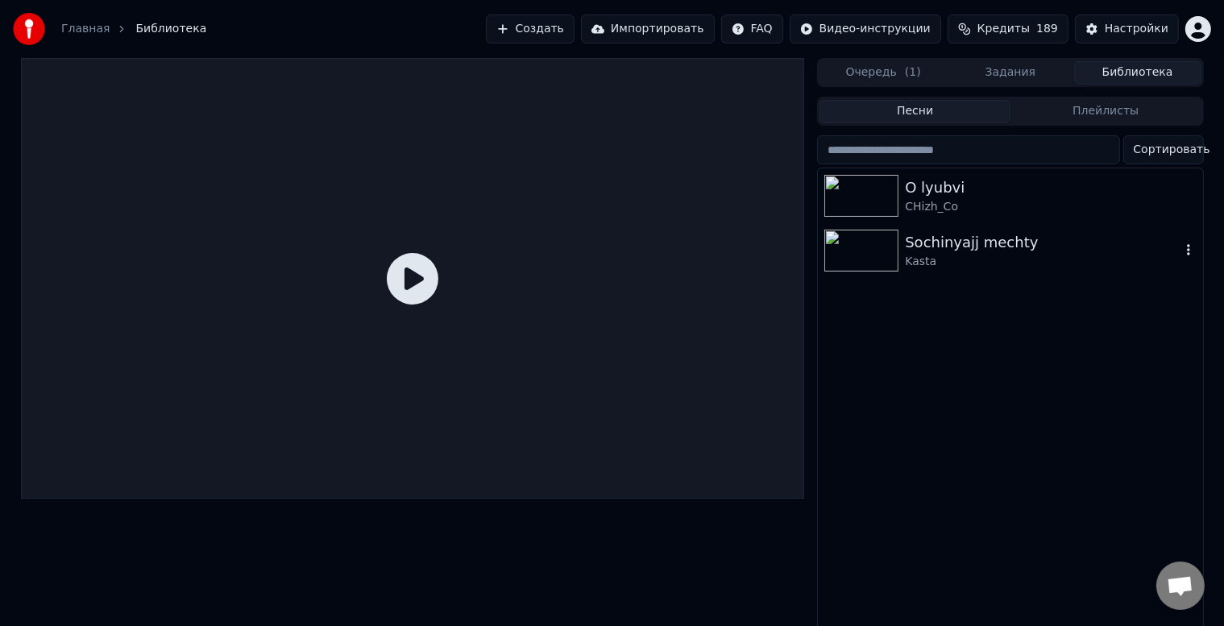
click at [883, 257] on img at bounding box center [861, 251] width 74 height 42
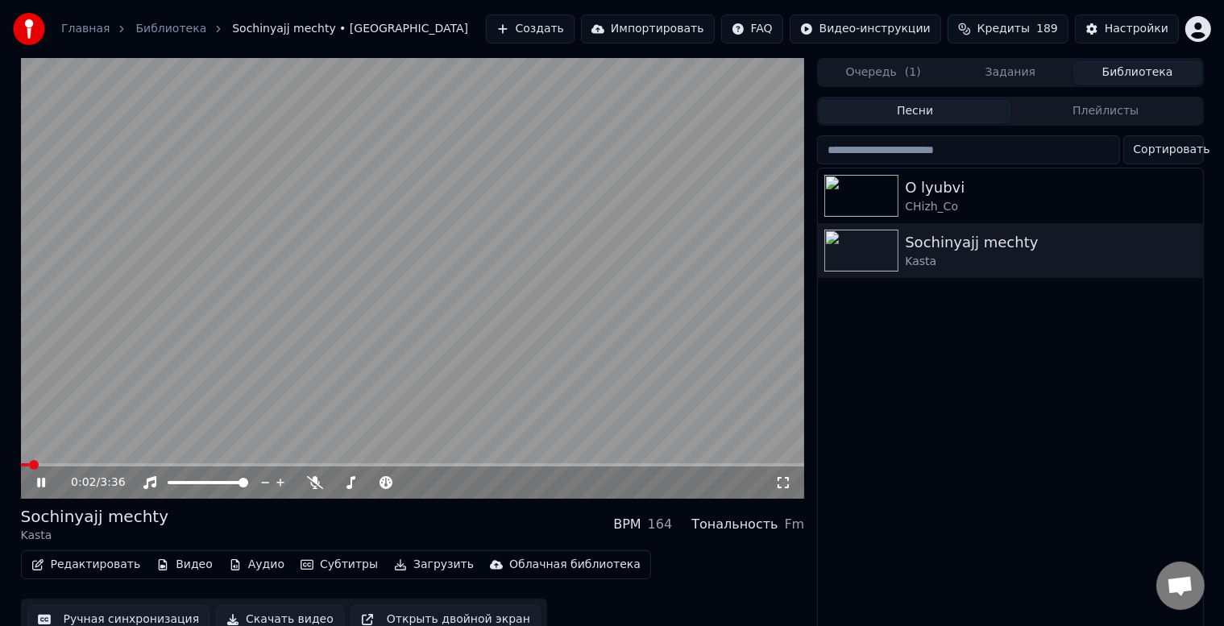
click at [29, 478] on div "0:02 / 3:36" at bounding box center [412, 482] width 771 height 16
click at [41, 483] on icon at bounding box center [53, 482] width 38 height 13
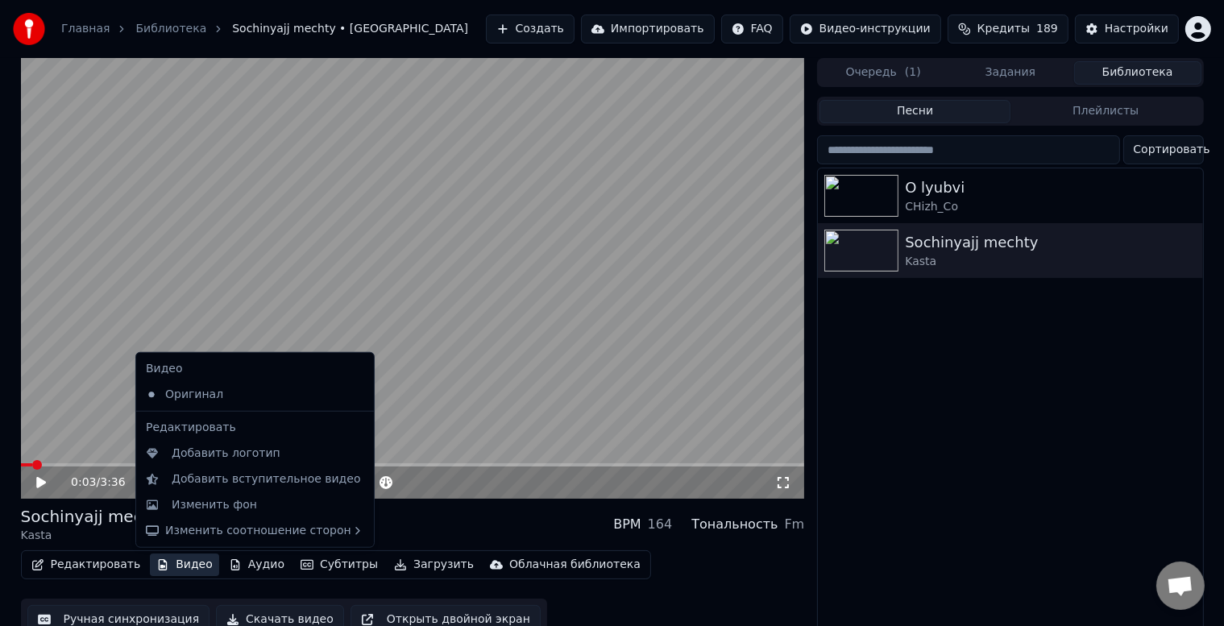
click at [174, 561] on button "Видео" at bounding box center [184, 564] width 69 height 23
click at [211, 509] on div "Изменить фон" at bounding box center [214, 505] width 85 height 16
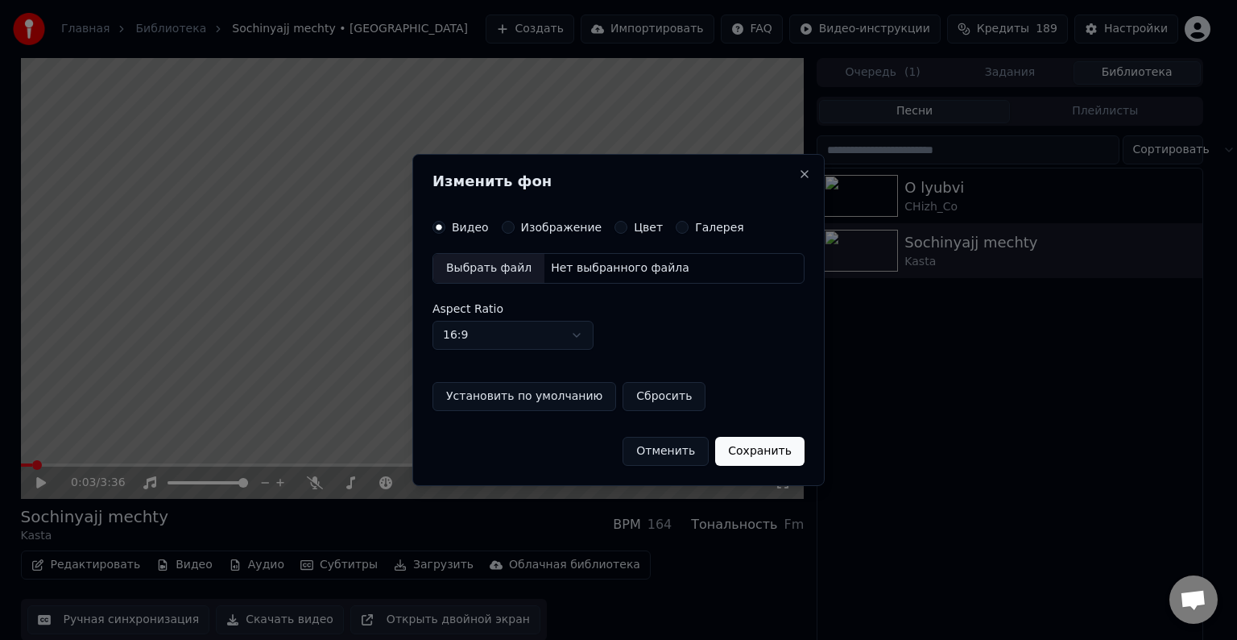
click at [501, 271] on div "Выбрать файл" at bounding box center [488, 268] width 111 height 29
click at [498, 267] on div "Выбрать файл" at bounding box center [488, 268] width 111 height 29
click at [512, 226] on div "Изображение" at bounding box center [552, 227] width 101 height 13
click at [508, 226] on button "Изображение" at bounding box center [508, 227] width 13 height 13
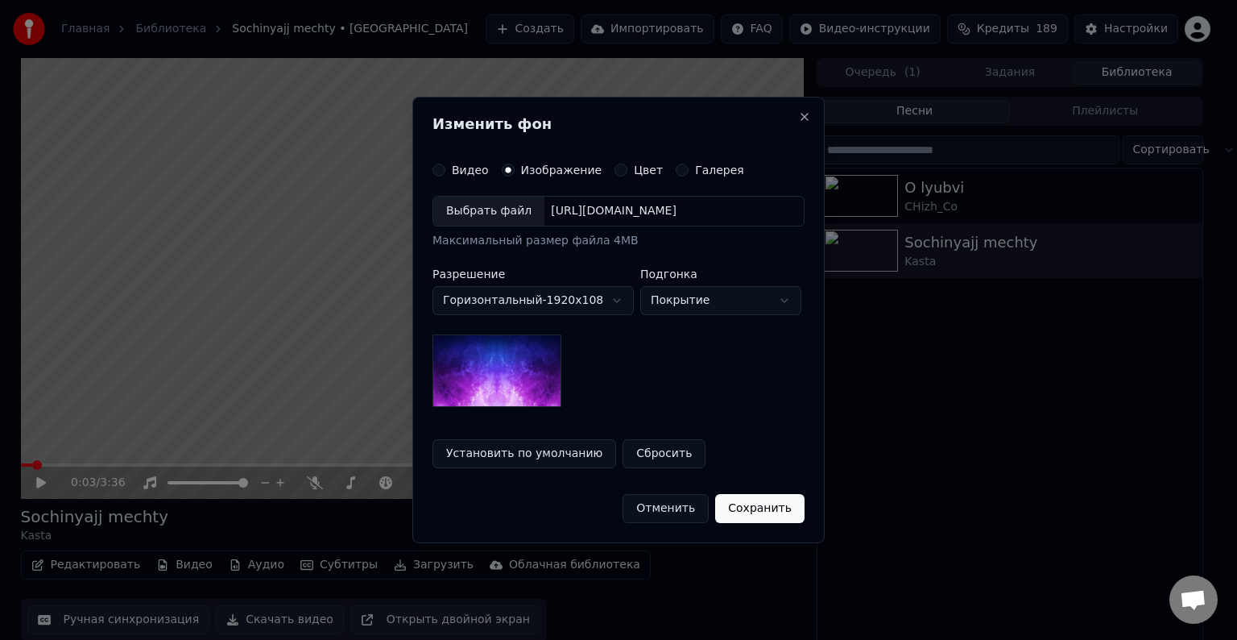
click at [508, 209] on div "Выбрать файл" at bounding box center [488, 211] width 111 height 29
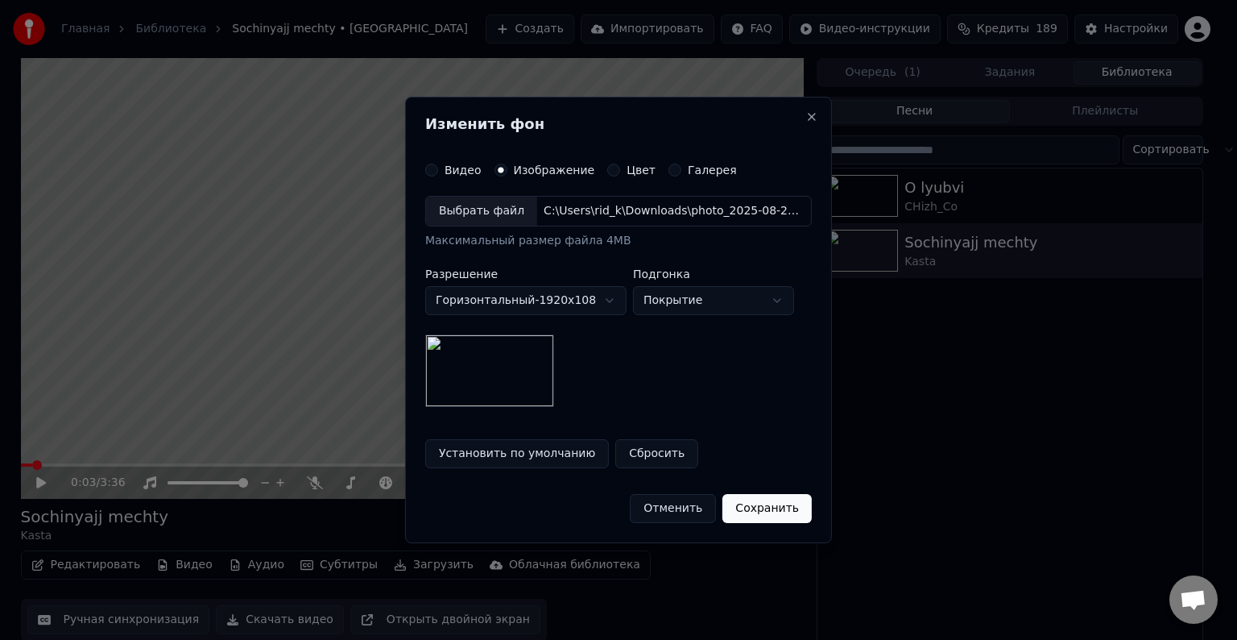
click at [767, 504] on button "Сохранить" at bounding box center [767, 508] width 89 height 29
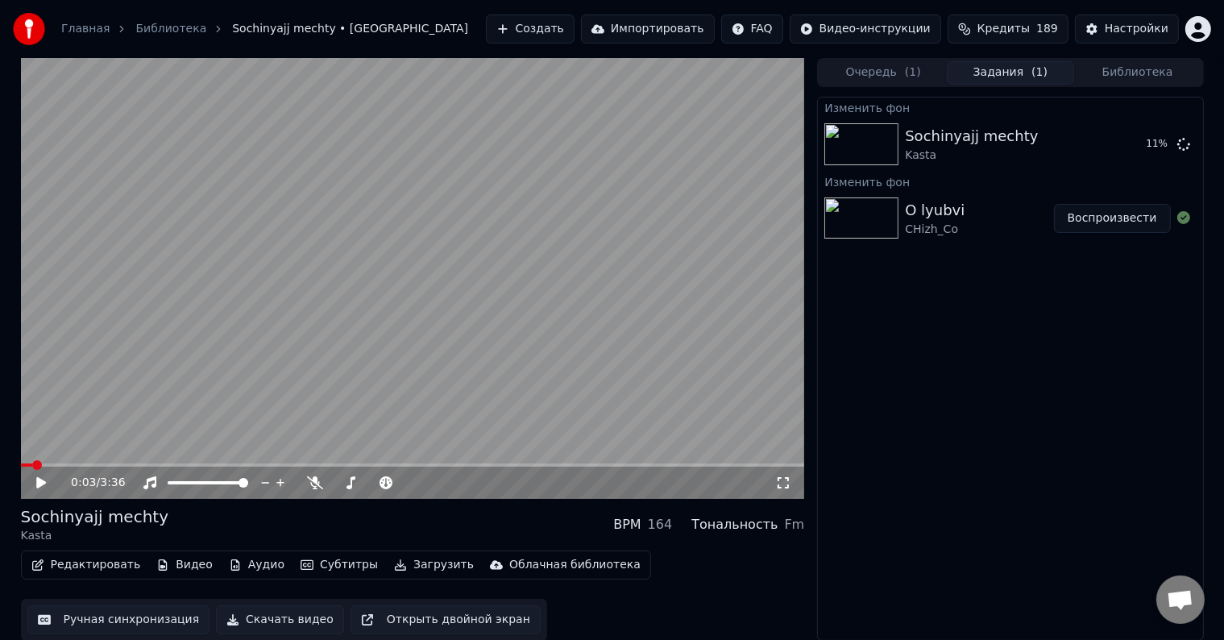
click at [1097, 220] on button "Воспроизвести" at bounding box center [1112, 218] width 117 height 29
click at [40, 481] on icon at bounding box center [53, 482] width 38 height 13
click at [565, 32] on button "Создать" at bounding box center [530, 29] width 89 height 29
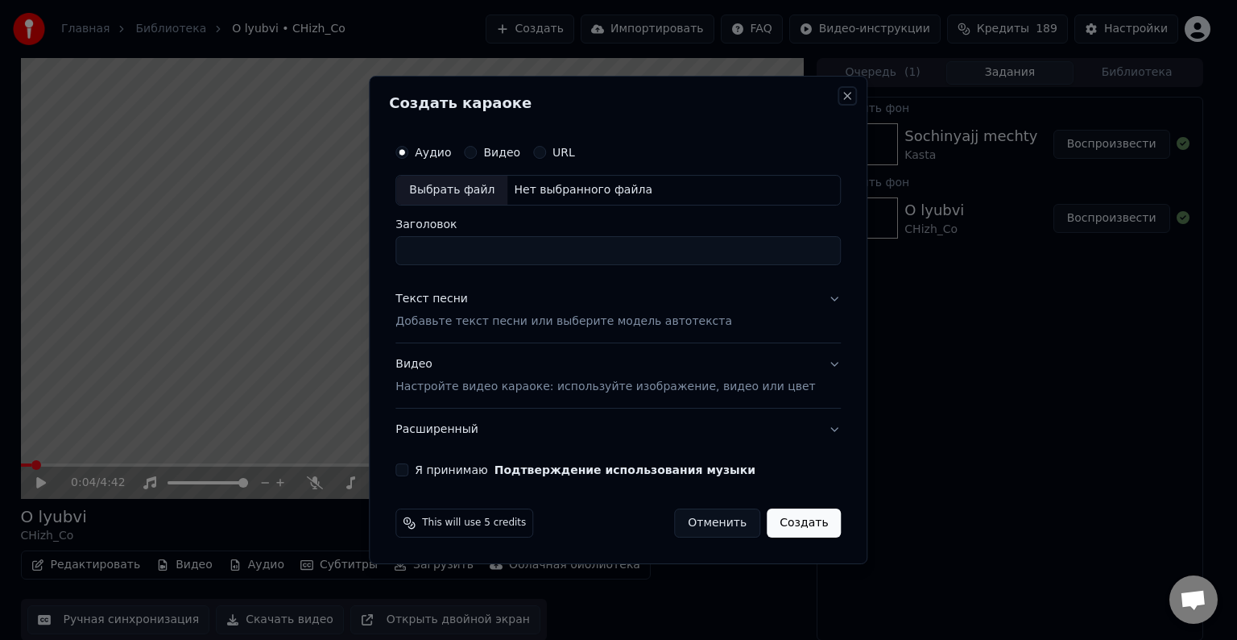
click at [842, 97] on button "Close" at bounding box center [848, 95] width 13 height 13
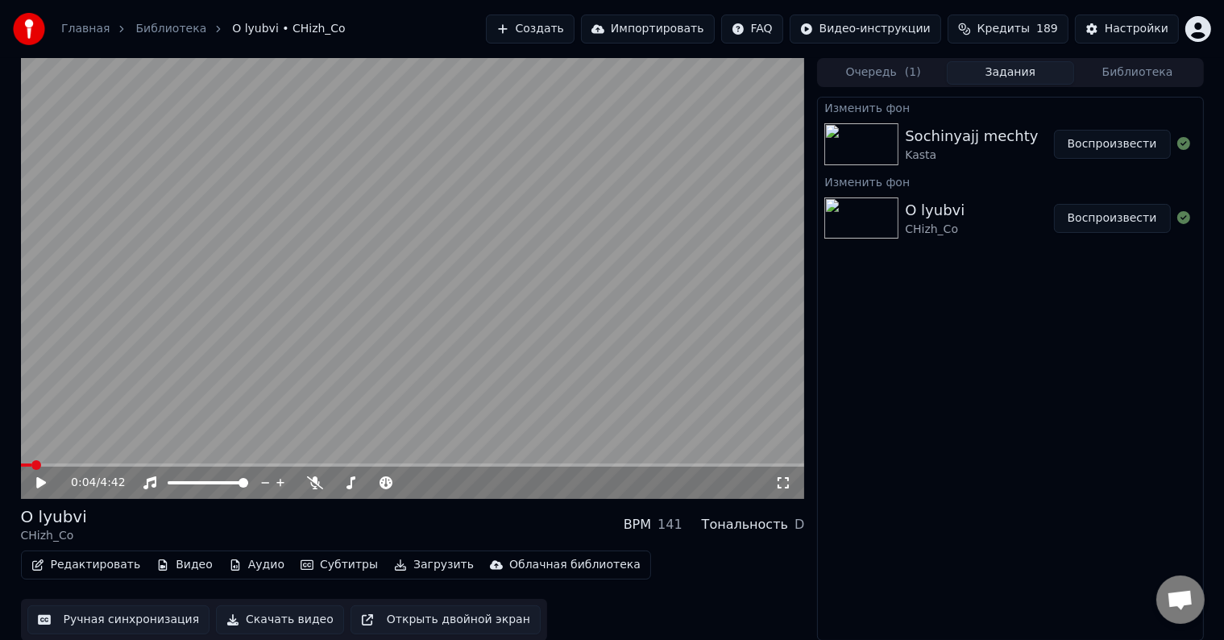
click at [71, 27] on link "Главная" at bounding box center [85, 29] width 48 height 16
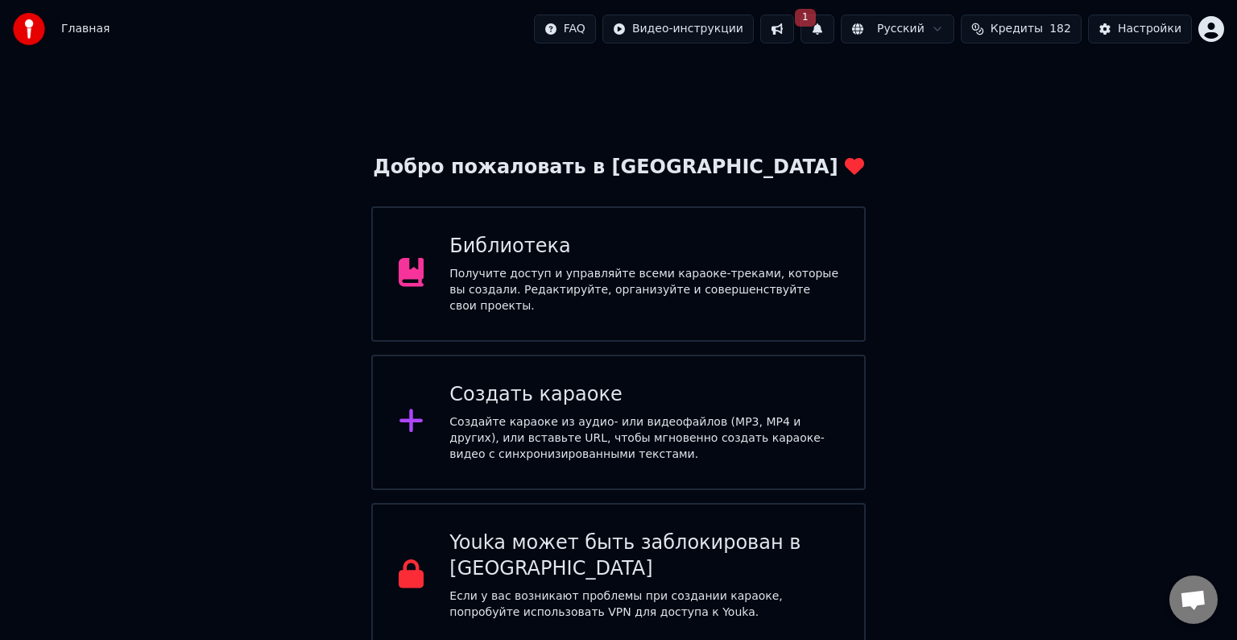
click at [794, 30] on button at bounding box center [777, 29] width 34 height 29
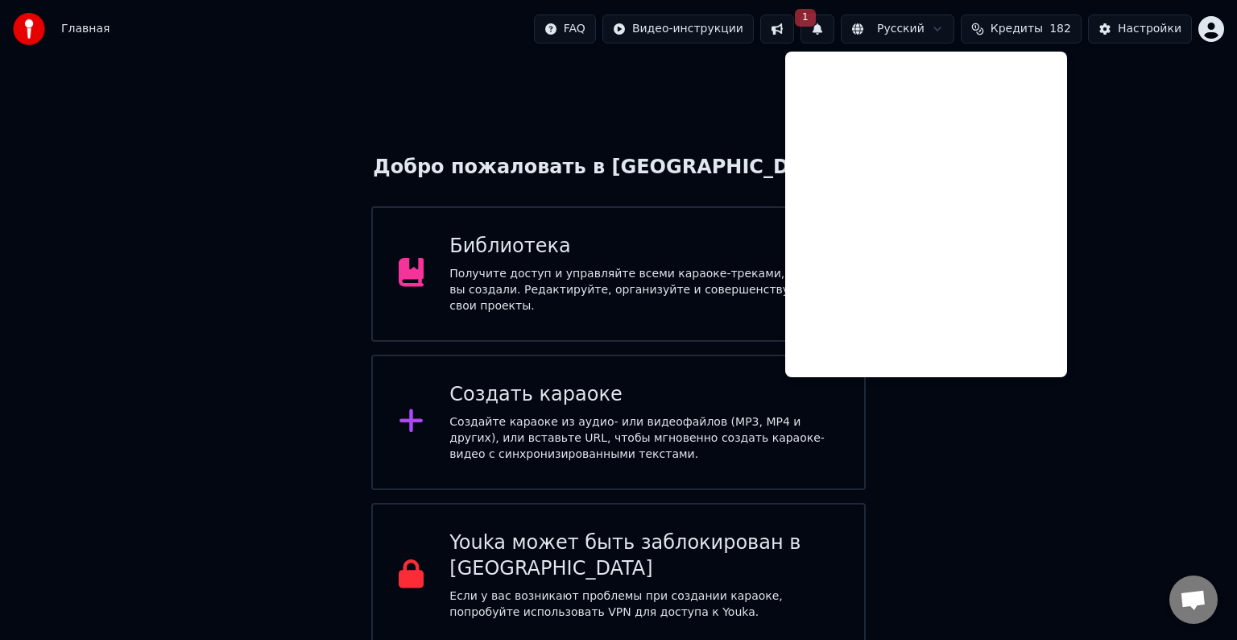
click at [835, 34] on button "1" at bounding box center [818, 29] width 34 height 29
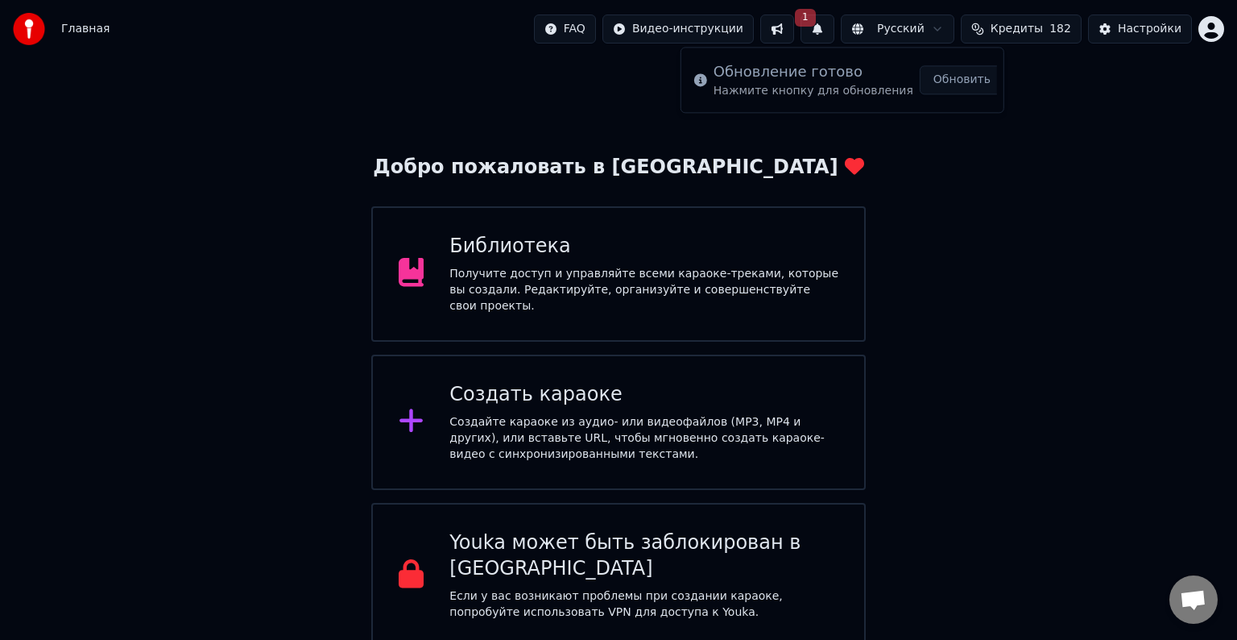
click at [944, 81] on button "Обновить" at bounding box center [962, 79] width 85 height 29
click at [722, 24] on html "Главная FAQ Видео-инструкции Русский Кредиты 182 Настройки Добро пожаловать в Y…" at bounding box center [618, 324] width 1237 height 648
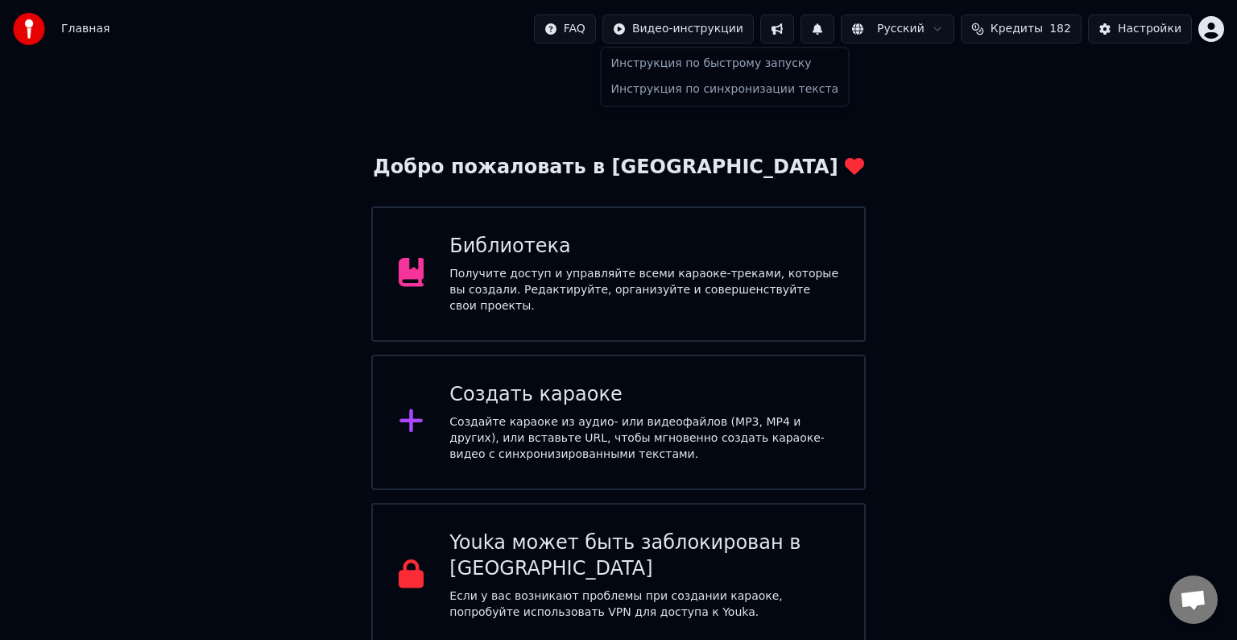
click at [750, 255] on html "Главная FAQ Видео-инструкции Русский Кредиты 182 Настройки Добро пожаловать в Y…" at bounding box center [618, 324] width 1237 height 648
click at [751, 255] on div "Библиотека" at bounding box center [644, 247] width 389 height 26
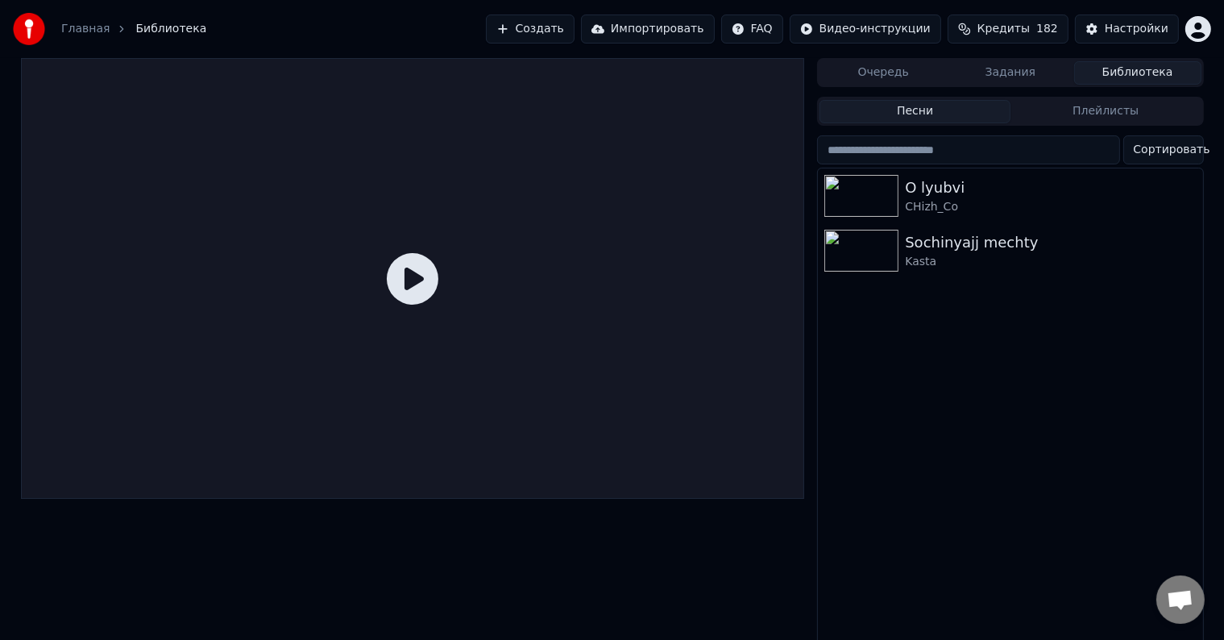
click at [1100, 110] on button "Плейлисты" at bounding box center [1105, 111] width 191 height 23
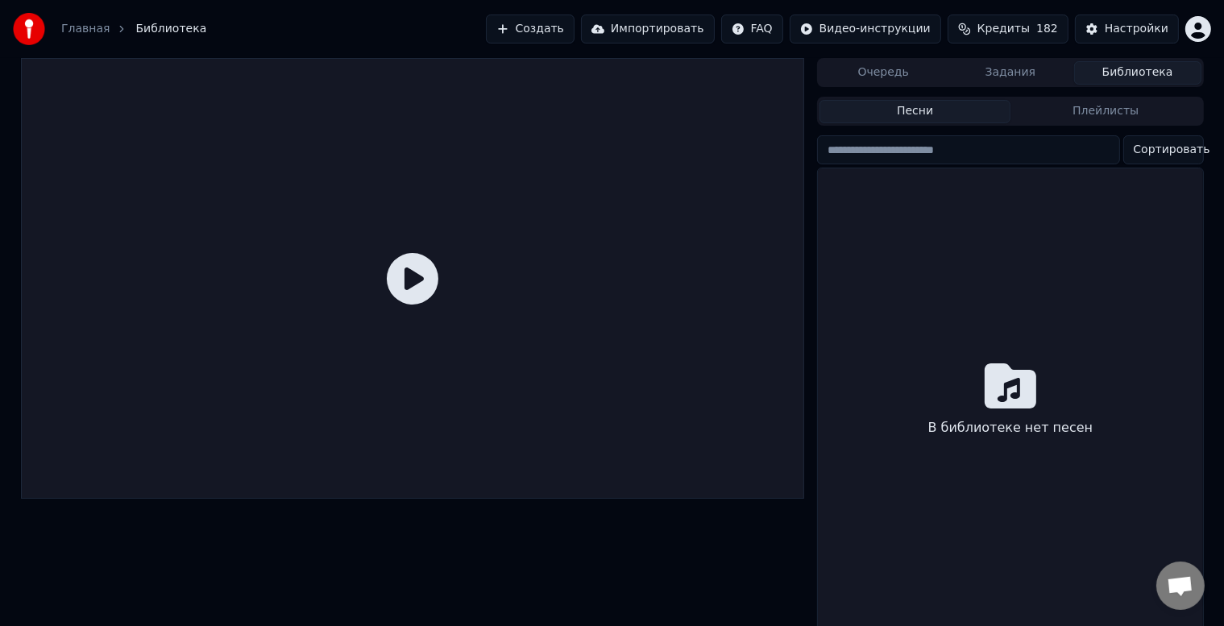
drag, startPoint x: 957, startPoint y: 114, endPoint x: 1002, endPoint y: 89, distance: 52.0
click at [959, 112] on button "Песни" at bounding box center [914, 111] width 191 height 23
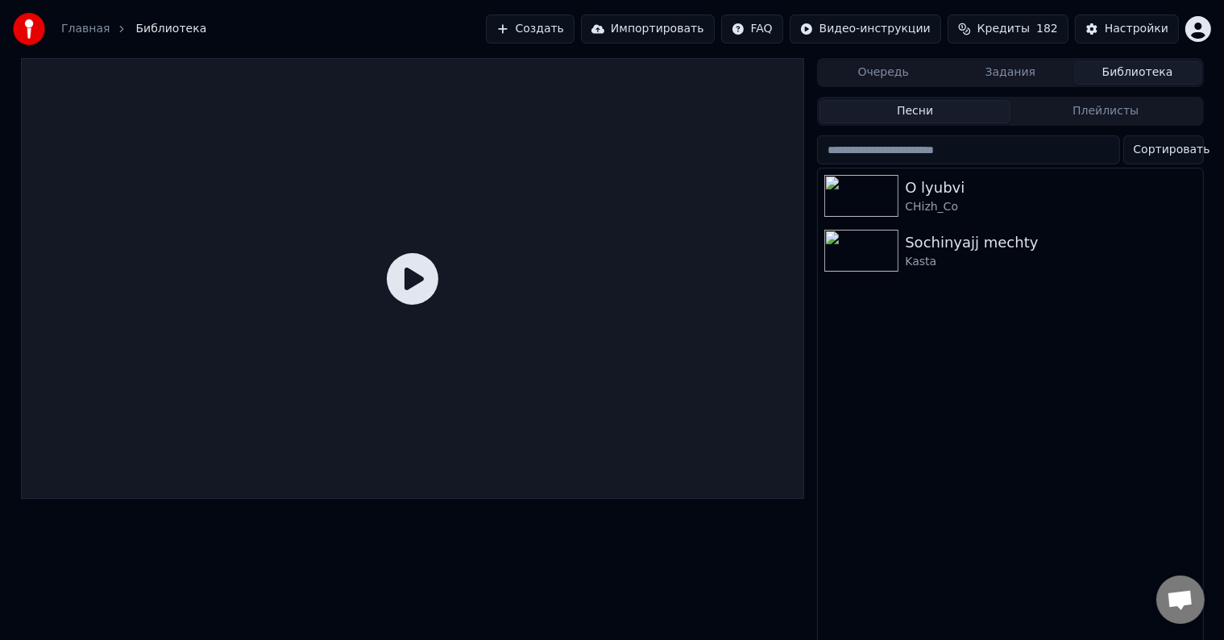
click at [1013, 77] on button "Задания" at bounding box center [1010, 72] width 127 height 23
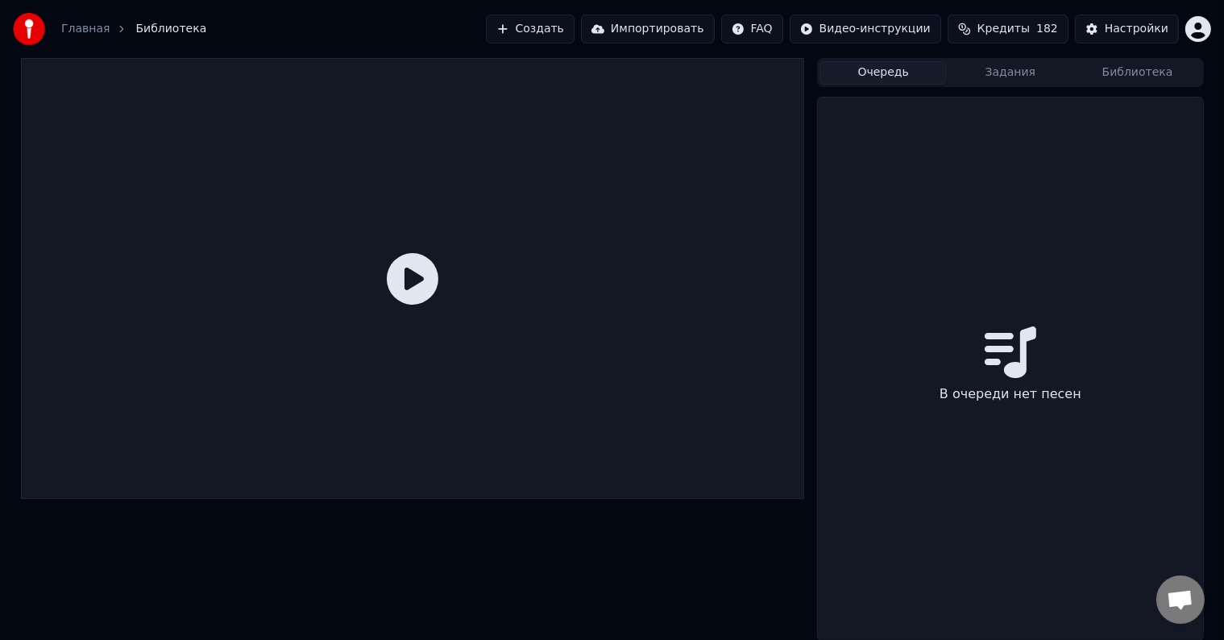
click at [899, 79] on button "Очередь" at bounding box center [882, 72] width 127 height 23
click at [1001, 77] on button "Задания" at bounding box center [1010, 72] width 127 height 23
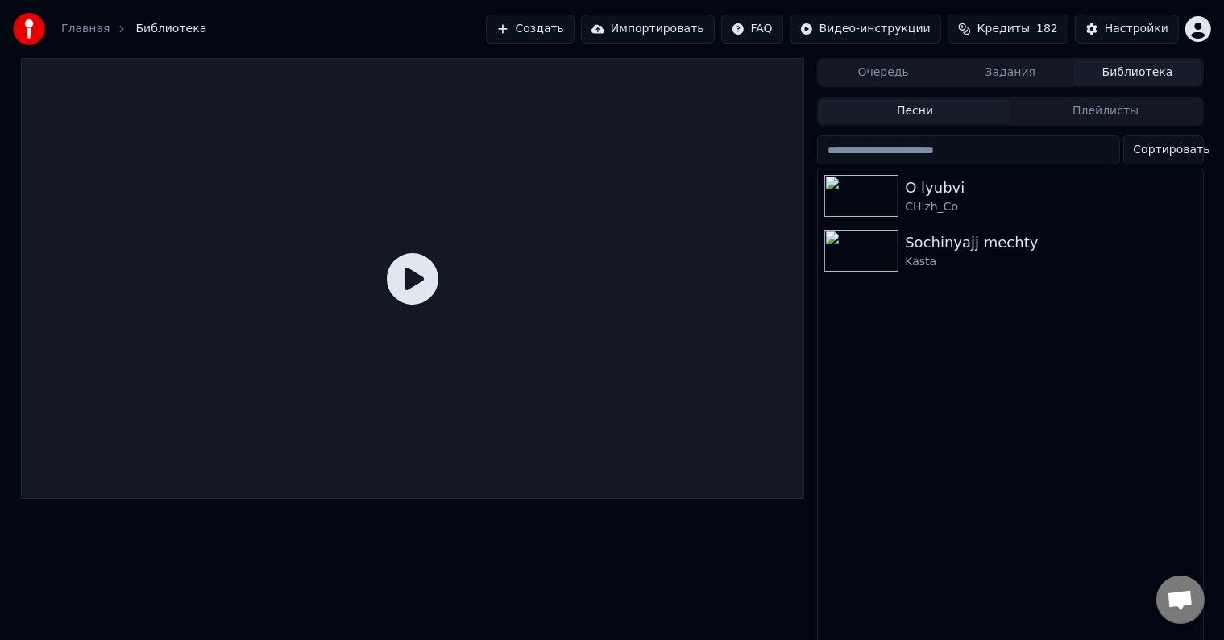
click at [1119, 68] on button "Библиотека" at bounding box center [1137, 72] width 127 height 23
